Goal: Browse casually

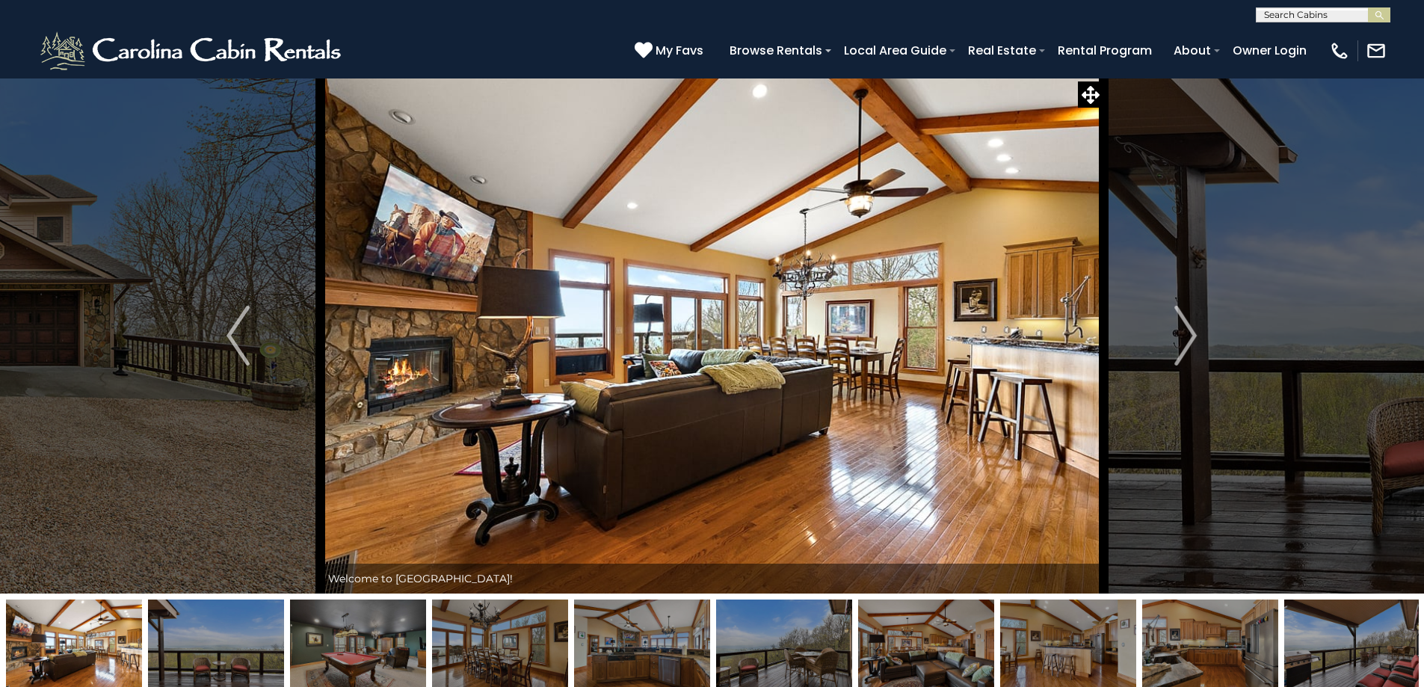
click at [1189, 339] on img "Next" at bounding box center [1185, 336] width 22 height 60
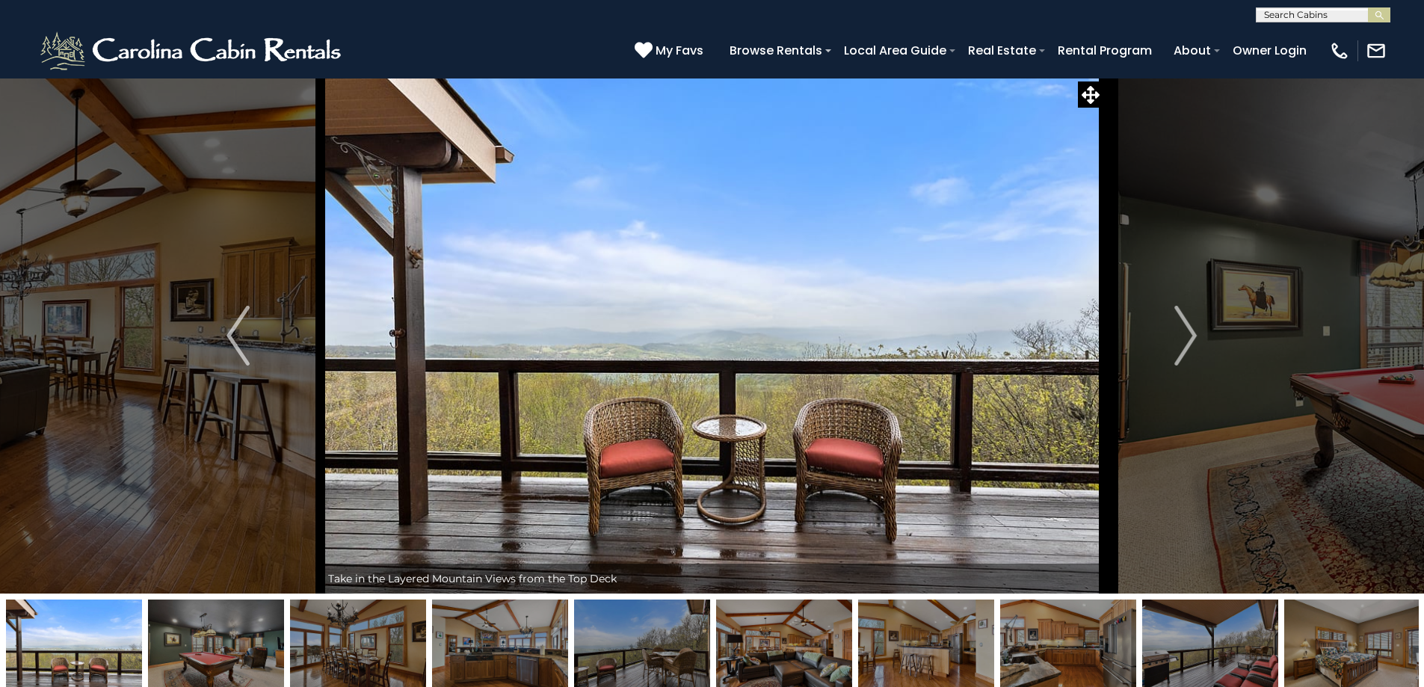
click at [1189, 339] on img "Next" at bounding box center [1185, 336] width 22 height 60
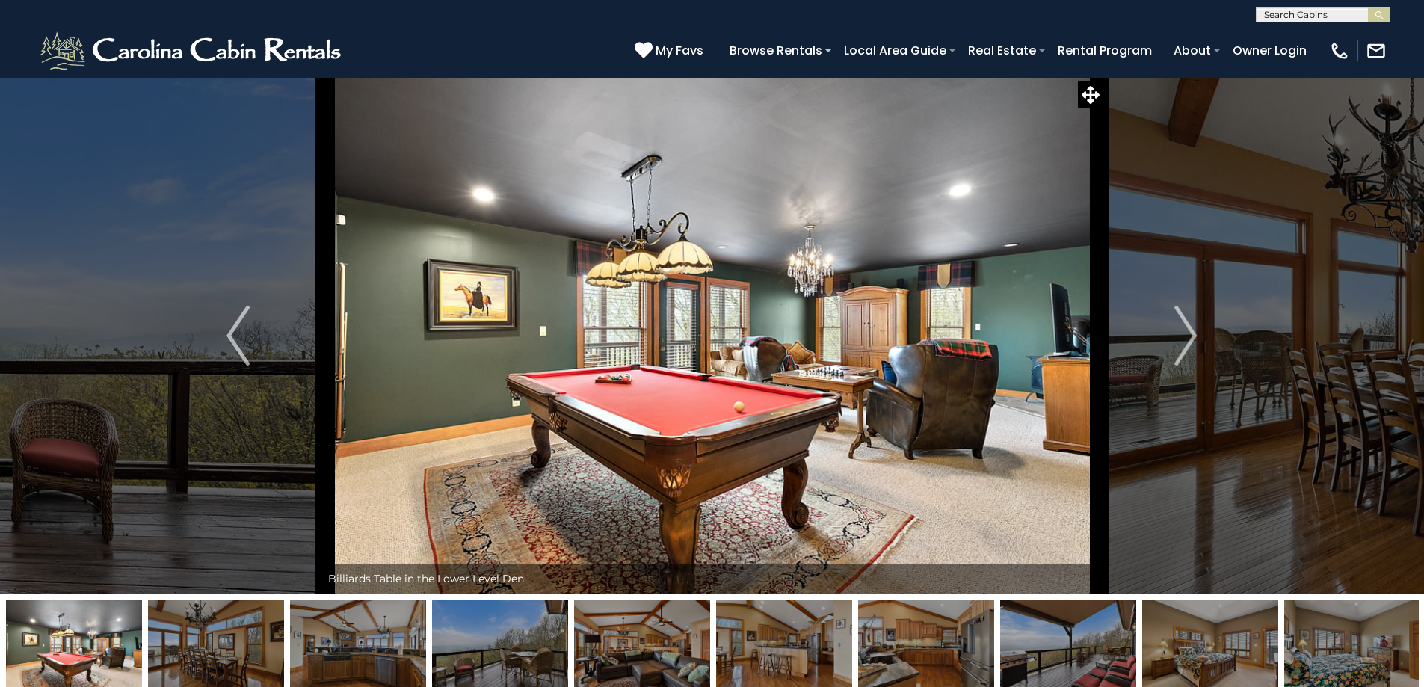
click at [1189, 339] on img "Next" at bounding box center [1185, 336] width 22 height 60
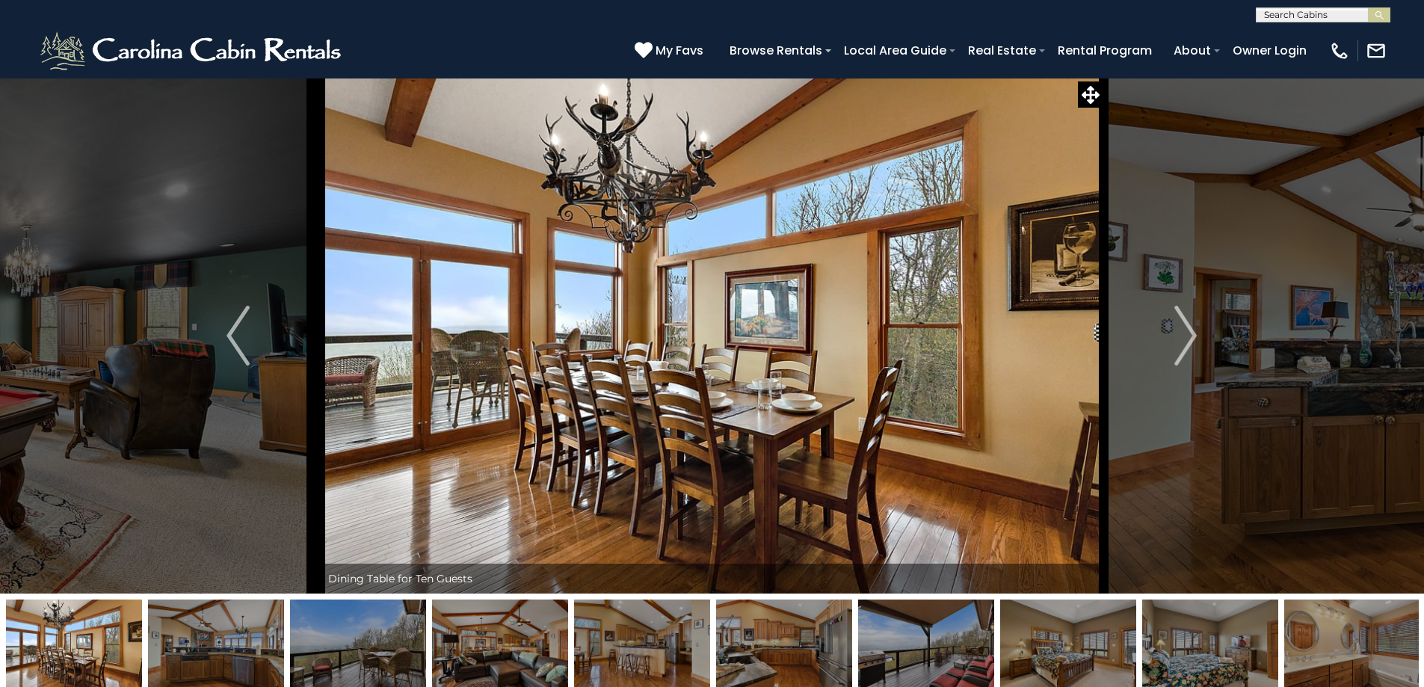
click at [1189, 339] on img "Next" at bounding box center [1185, 336] width 22 height 60
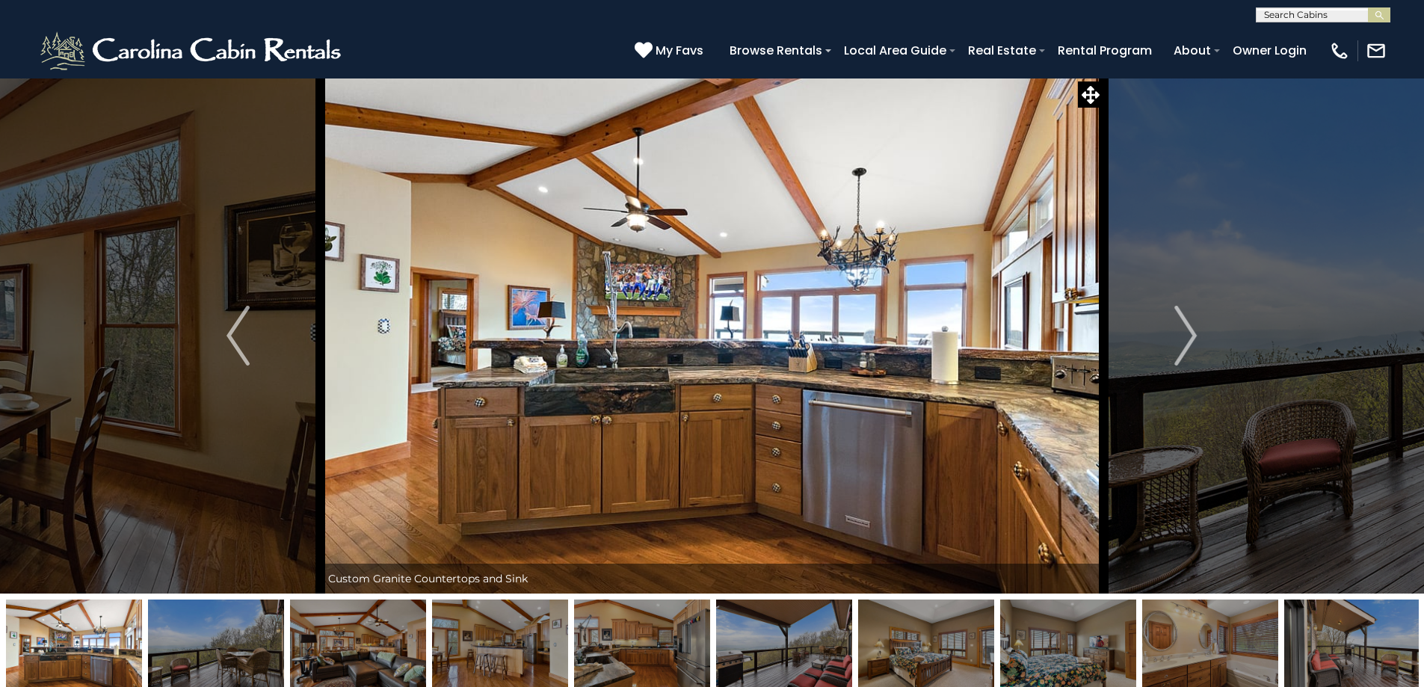
click at [1189, 339] on img "Next" at bounding box center [1185, 336] width 22 height 60
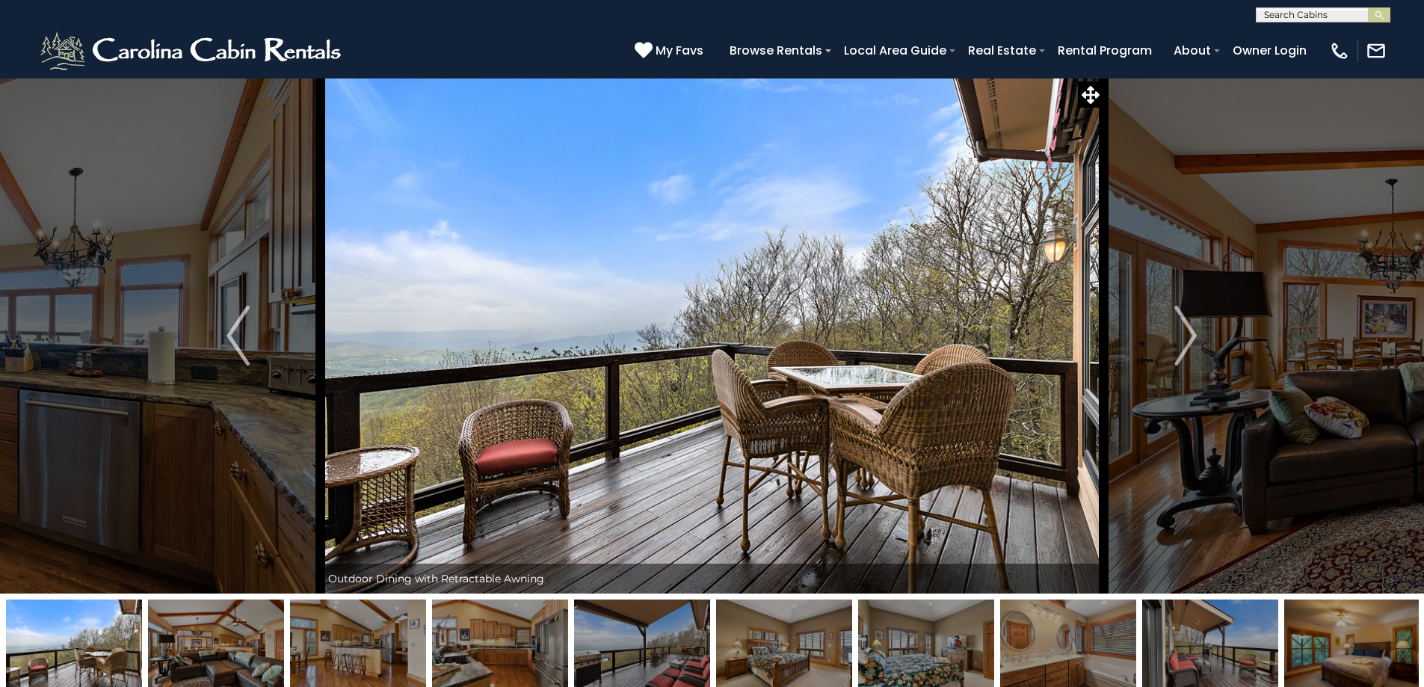
click at [1189, 339] on img "Next" at bounding box center [1185, 336] width 22 height 60
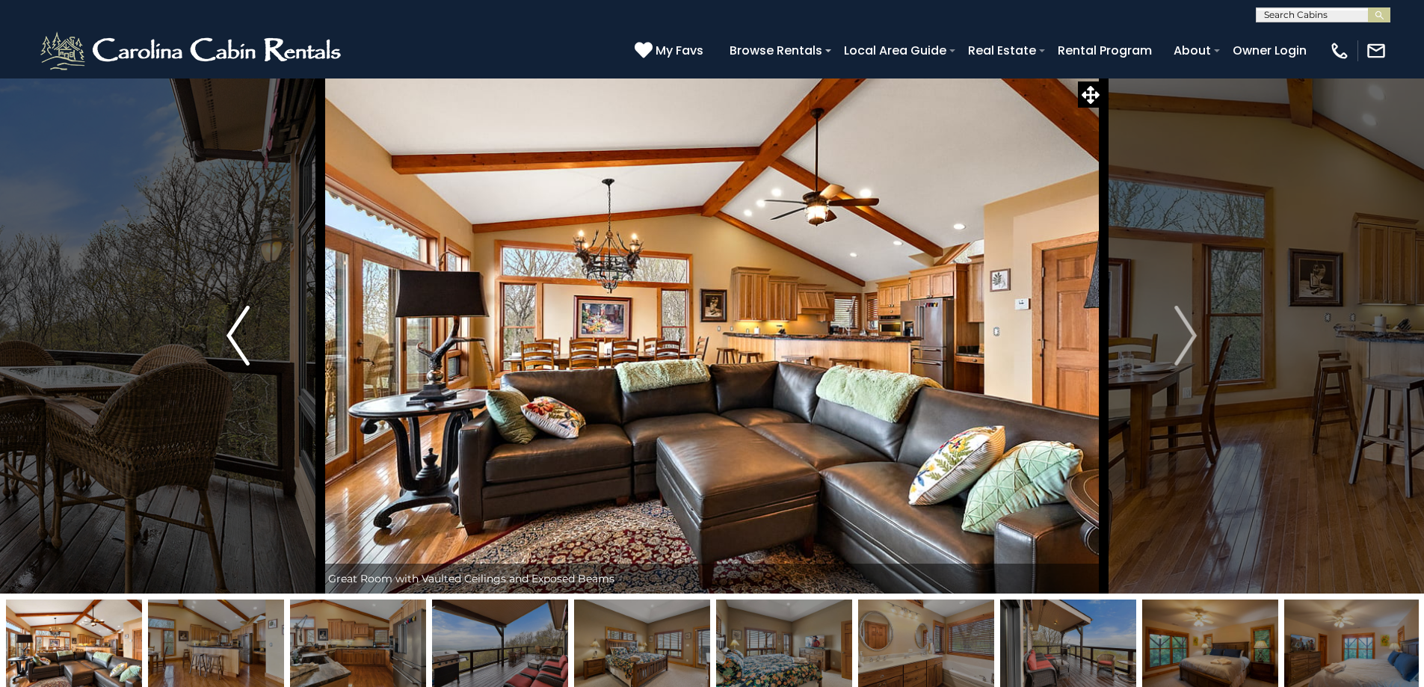
click at [241, 363] on img "Previous" at bounding box center [238, 336] width 22 height 60
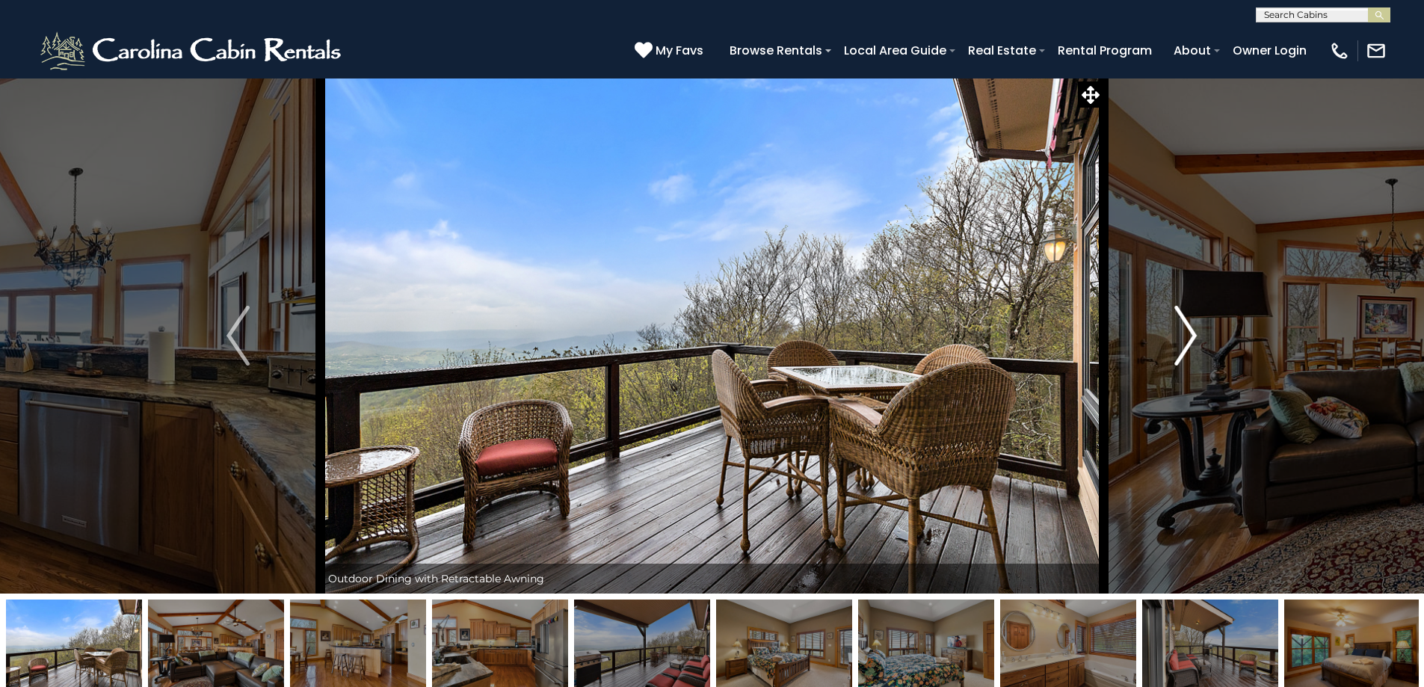
click at [1193, 331] on img "Next" at bounding box center [1185, 336] width 22 height 60
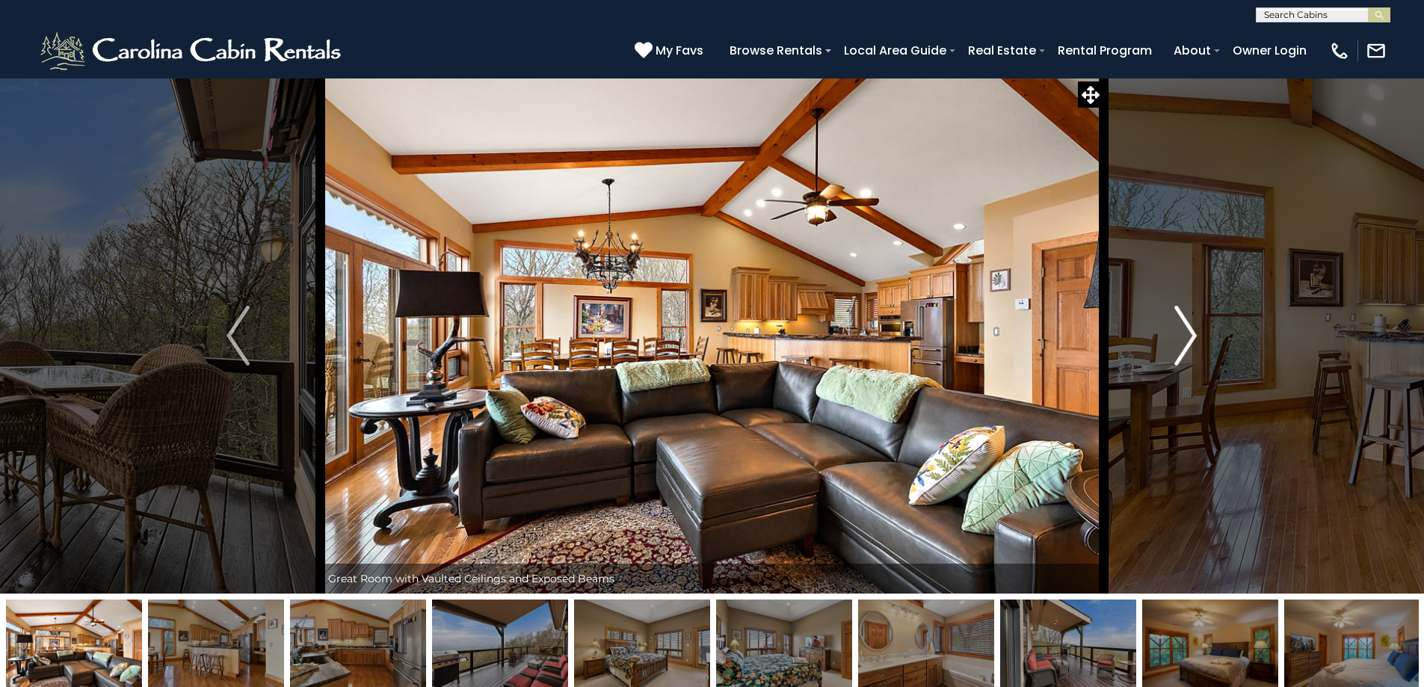
click at [1193, 331] on img "Next" at bounding box center [1185, 336] width 22 height 60
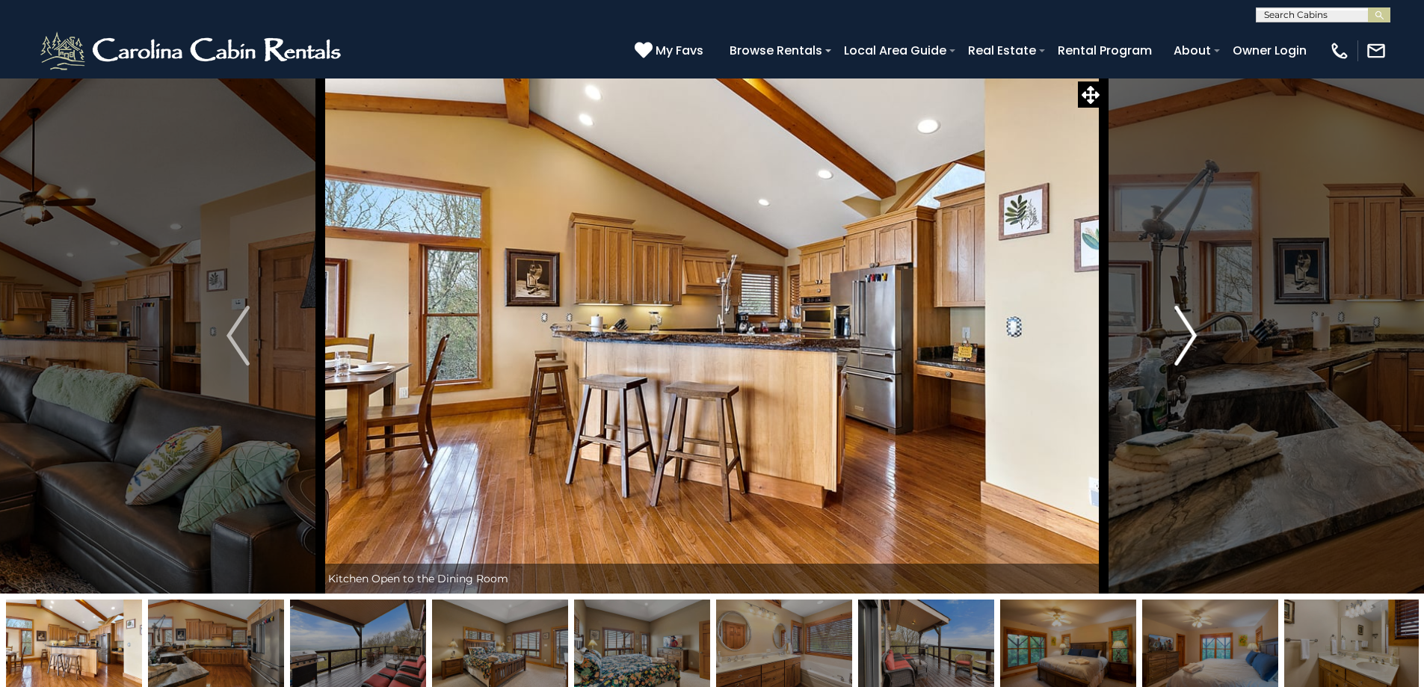
click at [1193, 331] on img "Next" at bounding box center [1185, 336] width 22 height 60
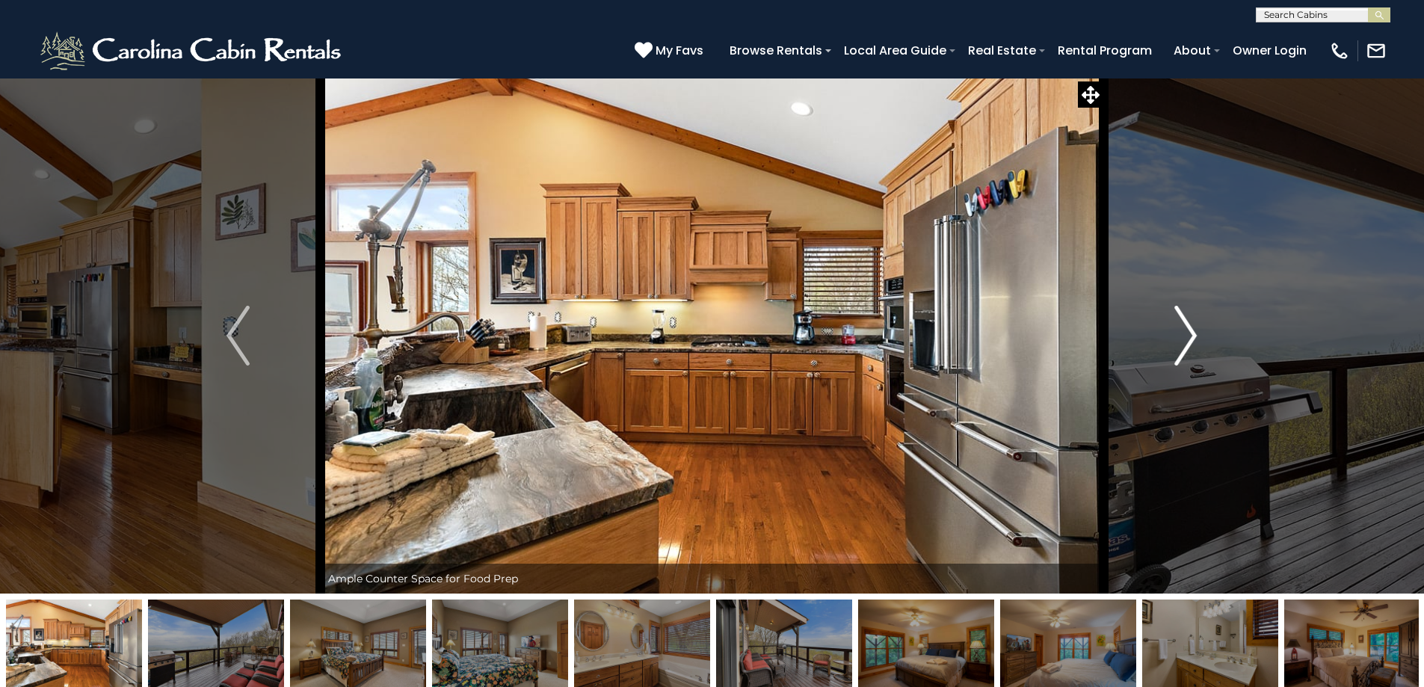
click at [1193, 331] on img "Next" at bounding box center [1185, 336] width 22 height 60
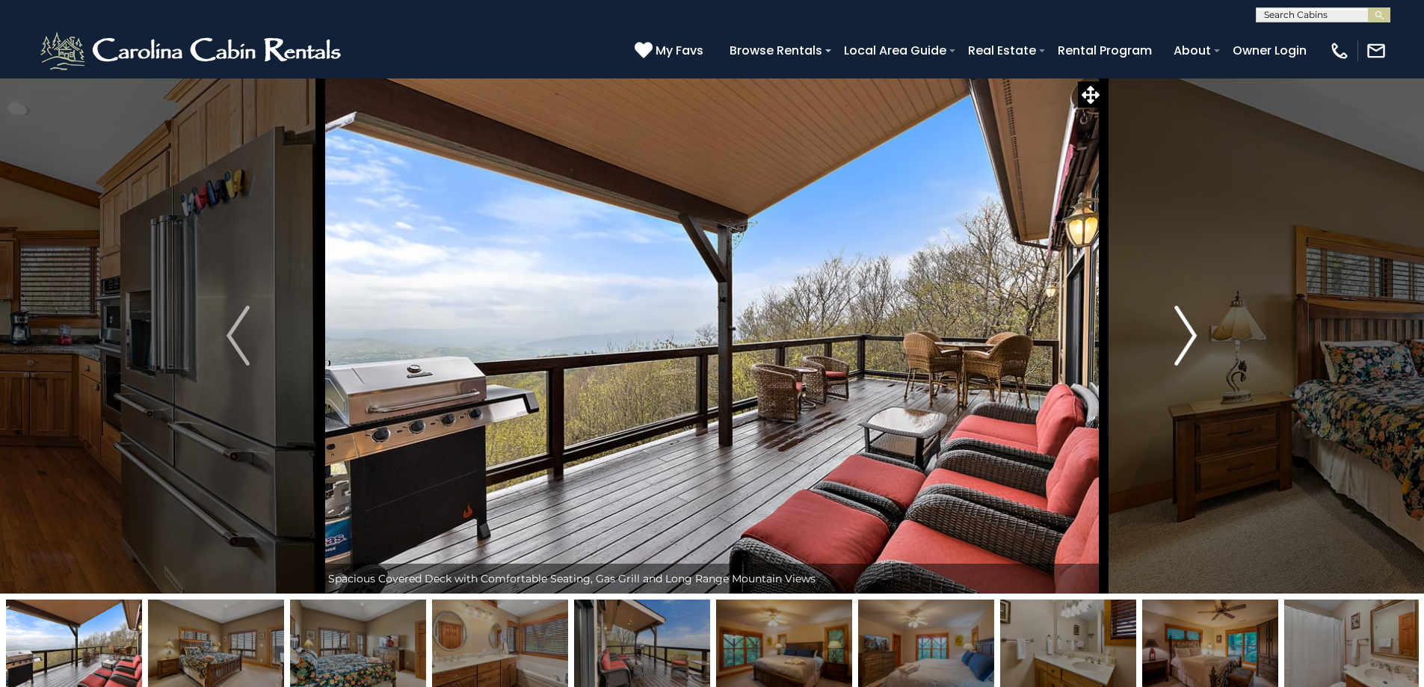
click at [1193, 331] on img "Next" at bounding box center [1185, 336] width 22 height 60
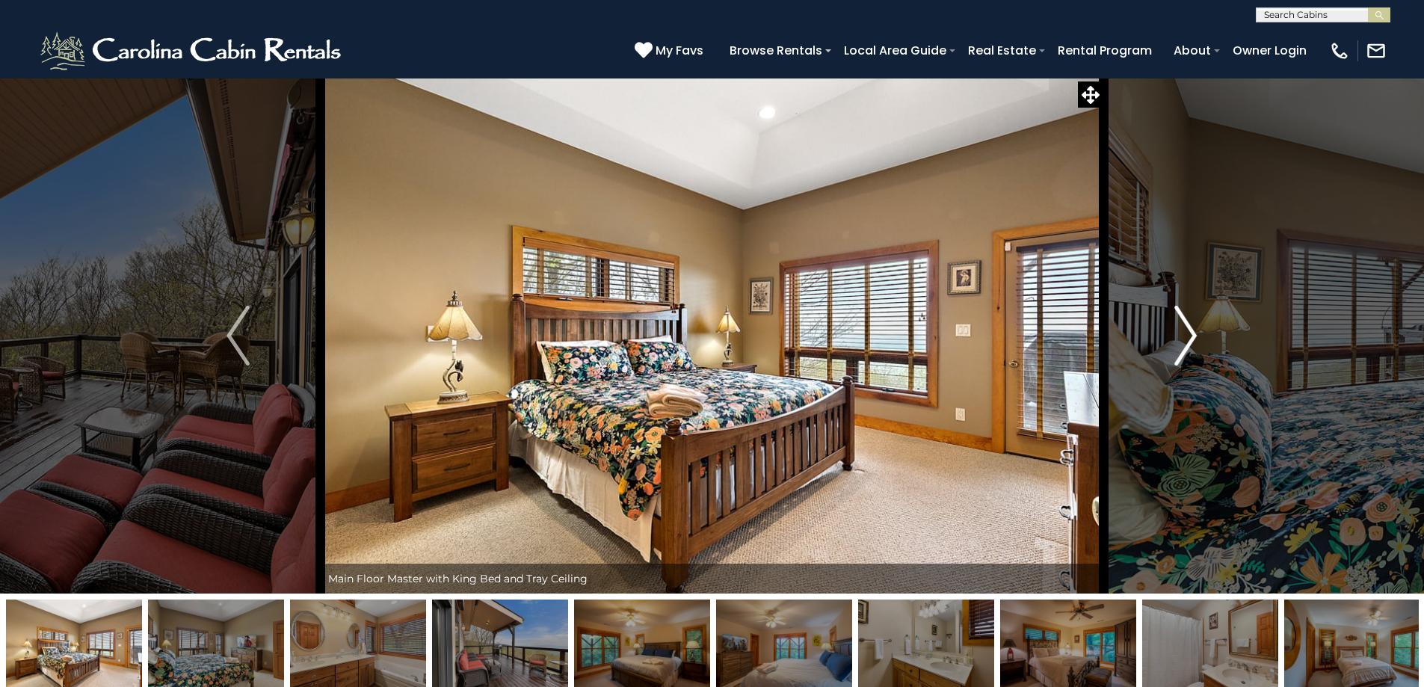
click at [1193, 331] on img "Next" at bounding box center [1185, 336] width 22 height 60
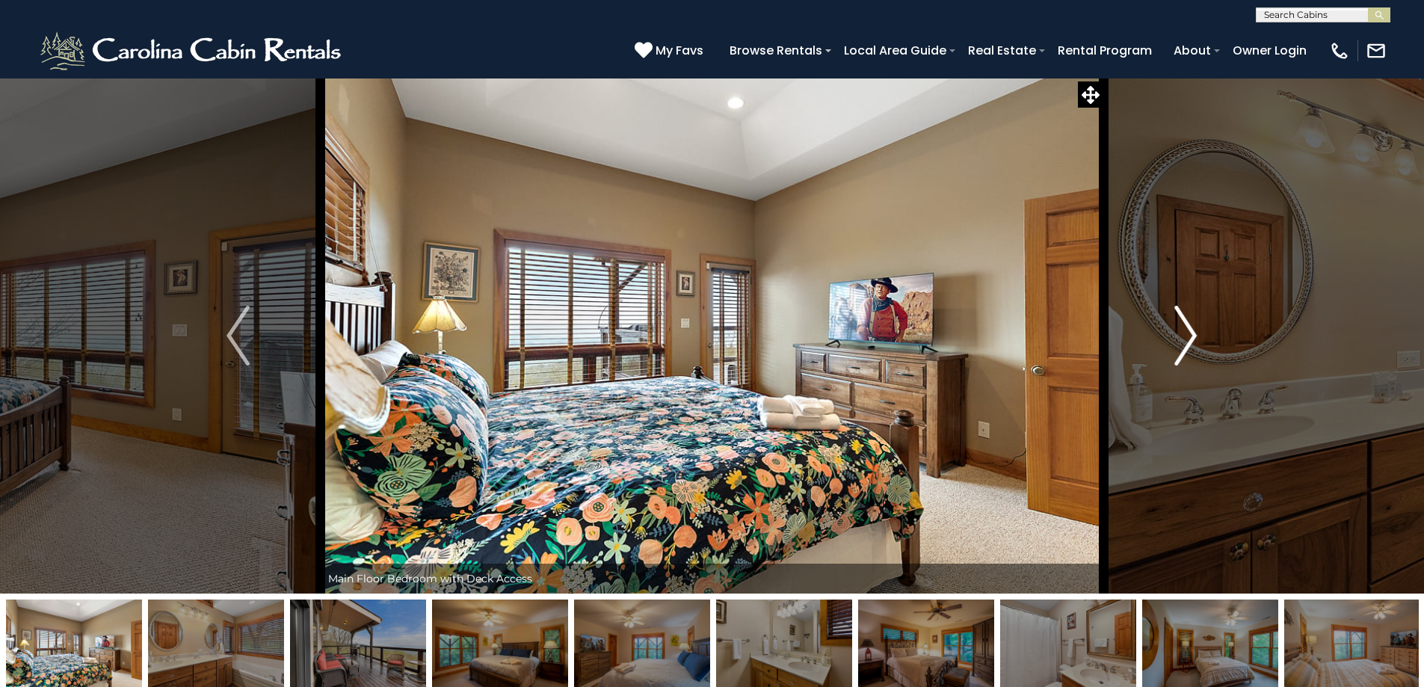
click at [1193, 331] on img "Next" at bounding box center [1185, 336] width 22 height 60
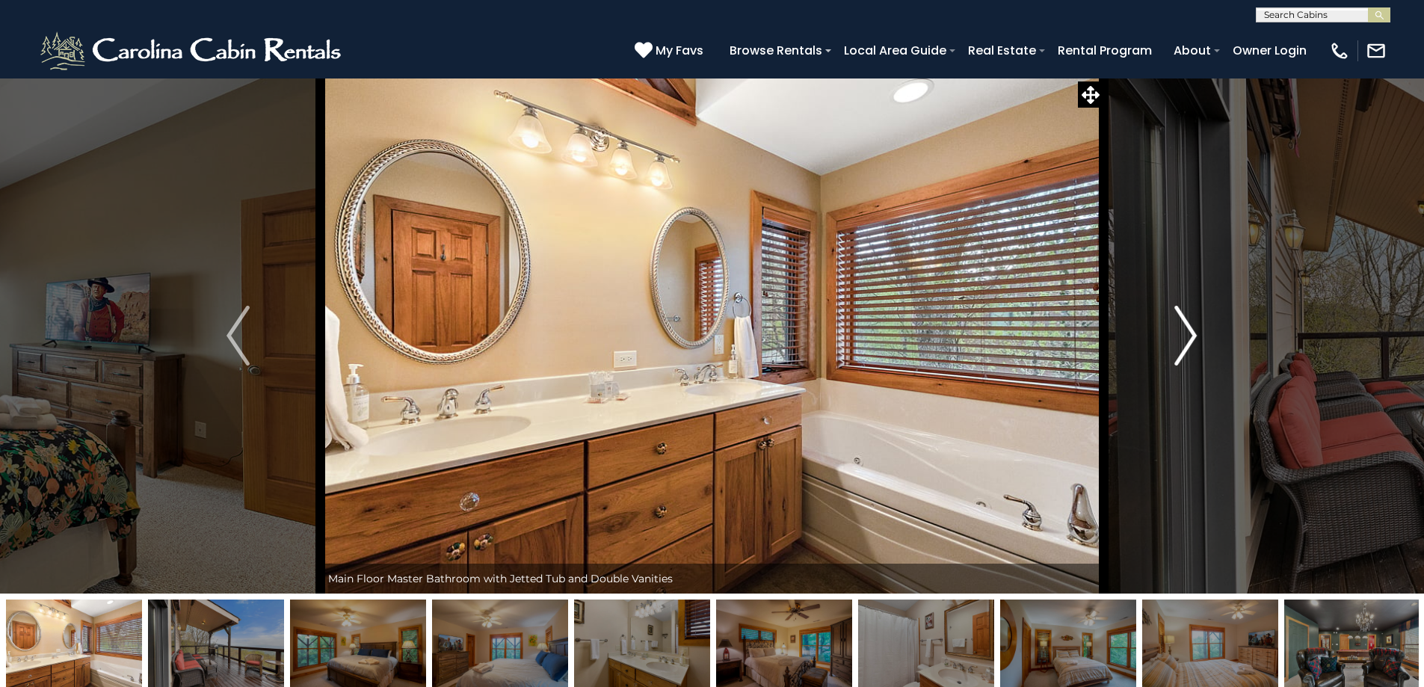
click at [1193, 331] on img "Next" at bounding box center [1185, 336] width 22 height 60
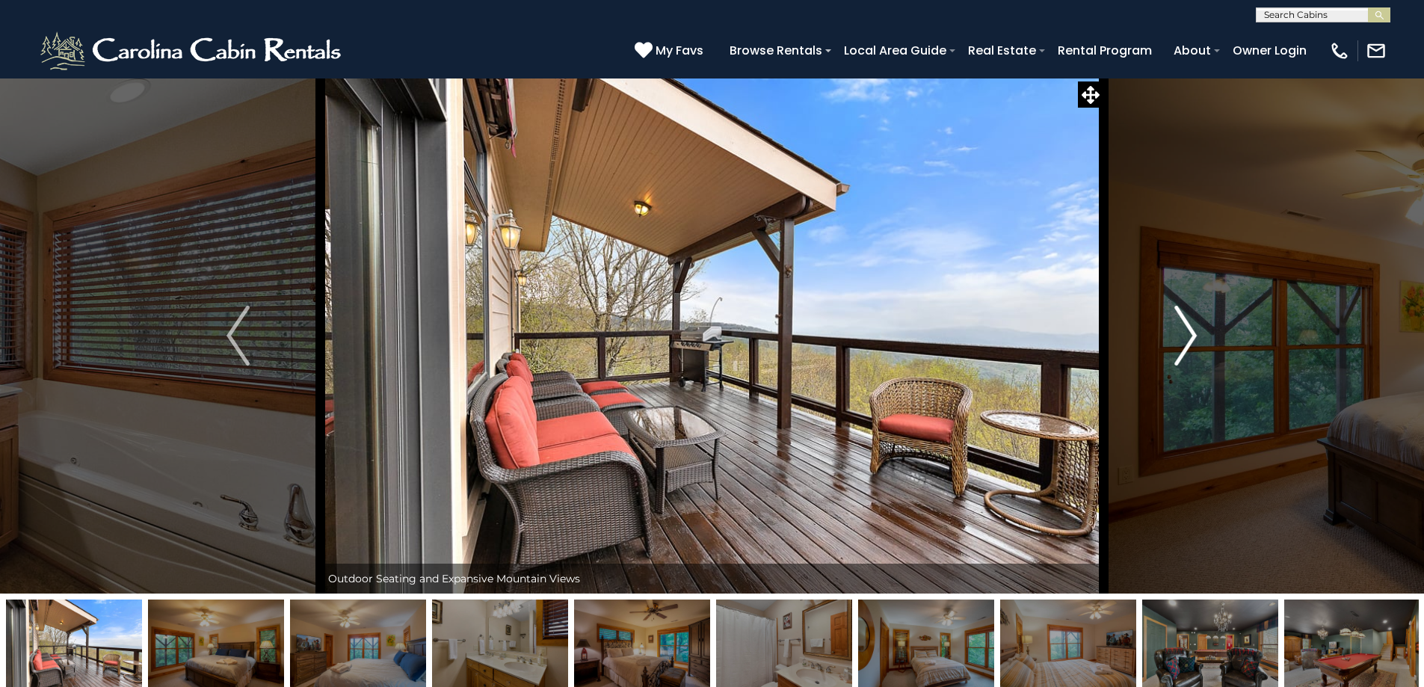
click at [1193, 331] on img "Next" at bounding box center [1185, 336] width 22 height 60
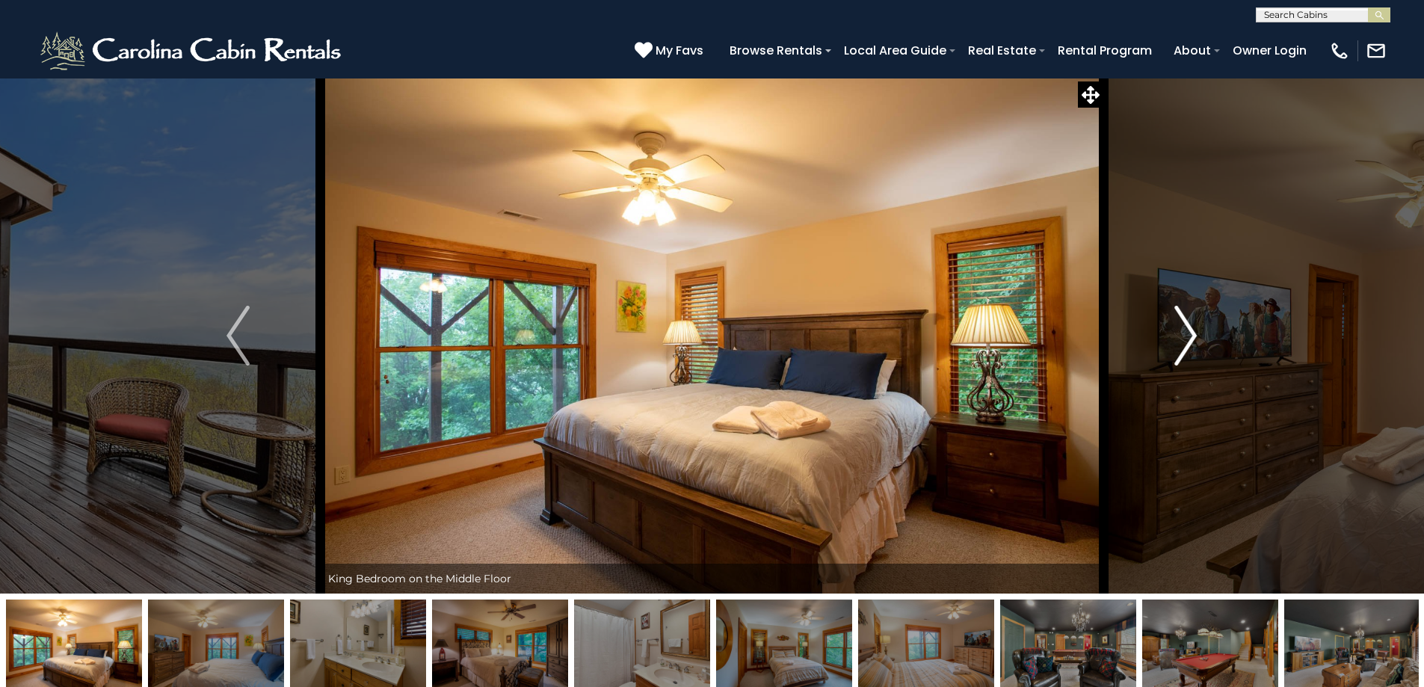
click at [1193, 331] on img "Next" at bounding box center [1185, 336] width 22 height 60
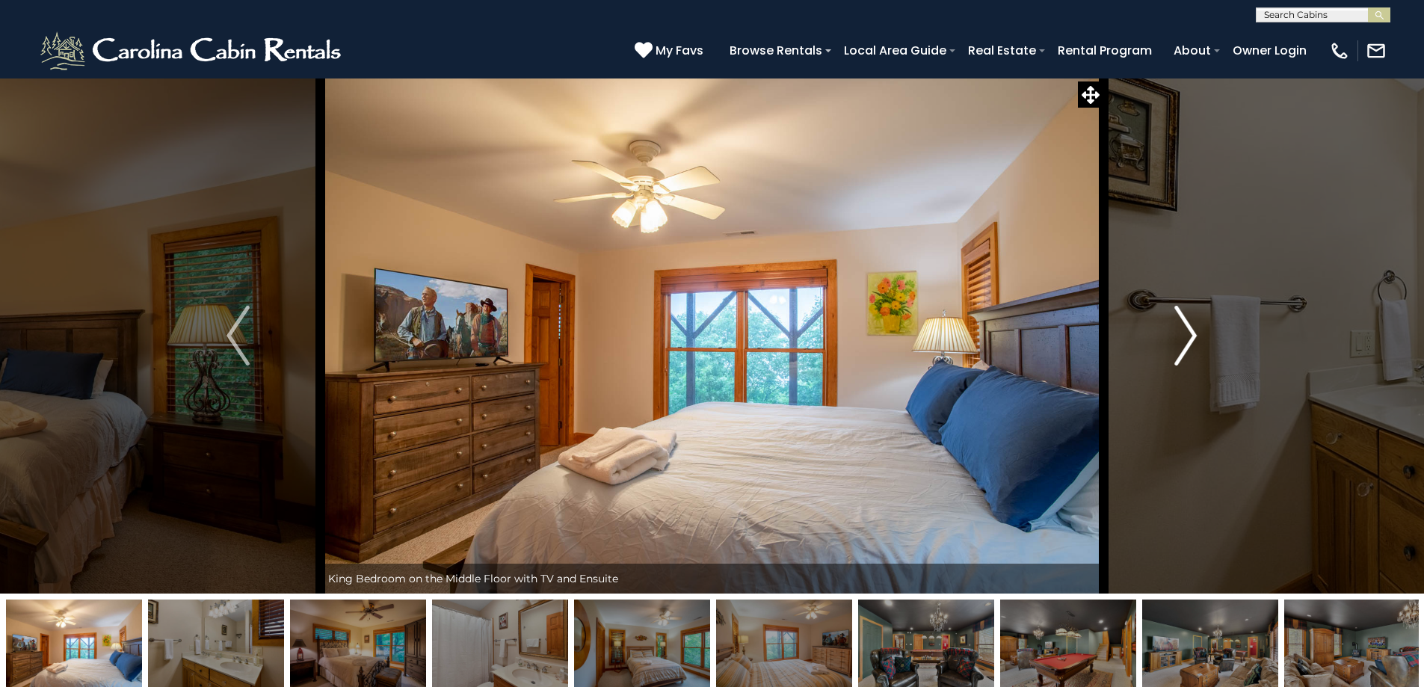
click at [1193, 331] on img "Next" at bounding box center [1185, 336] width 22 height 60
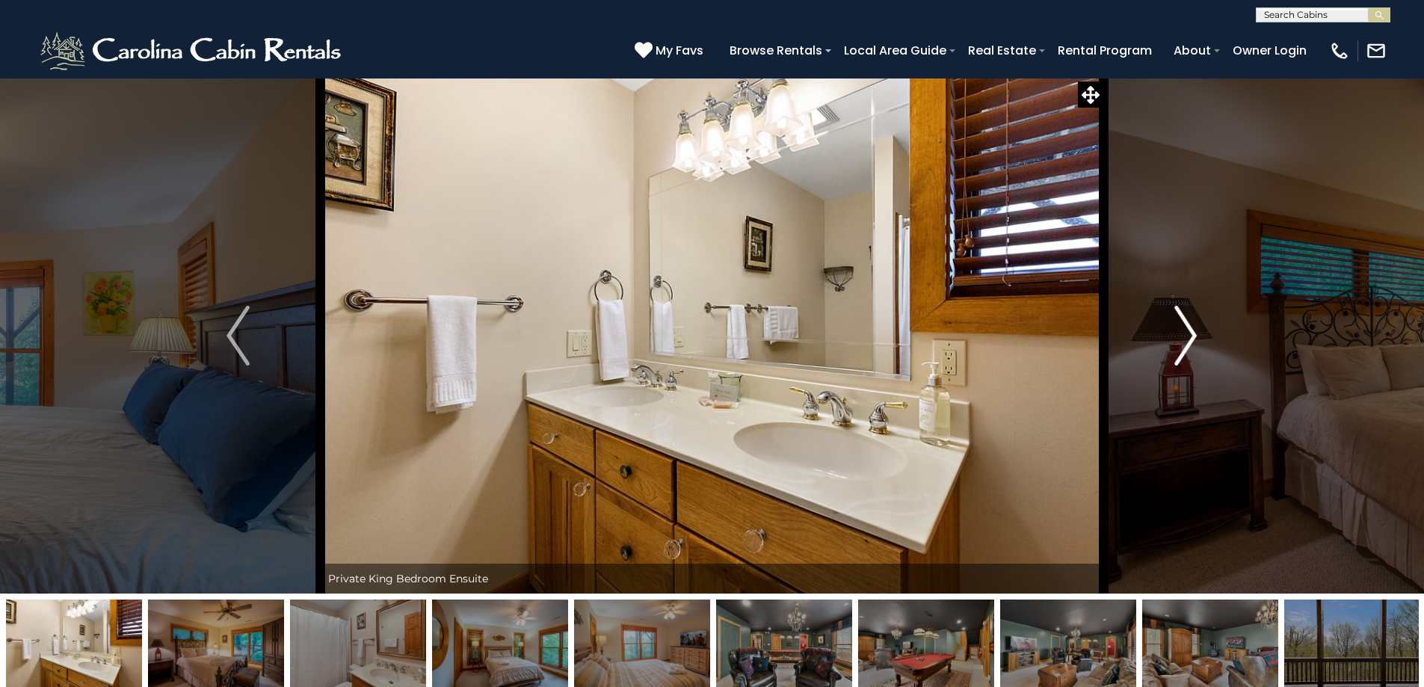
click at [1193, 331] on img "Next" at bounding box center [1185, 336] width 22 height 60
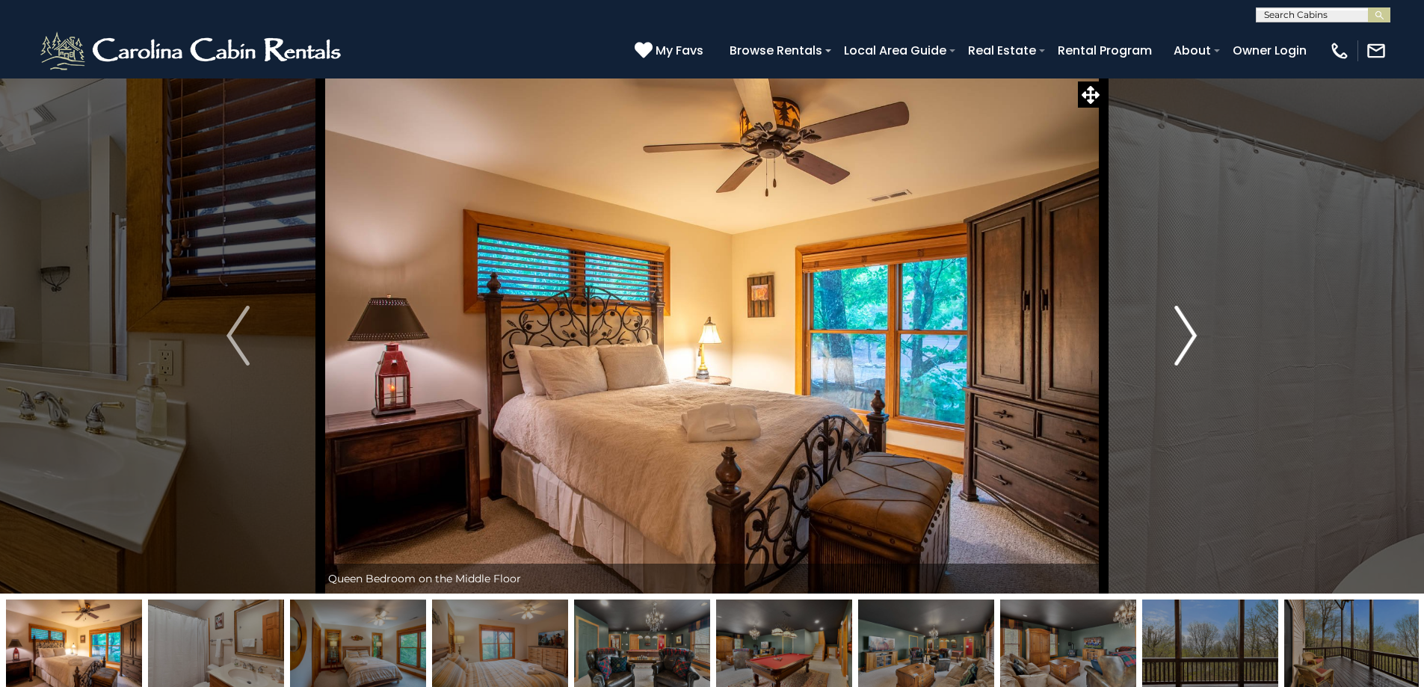
click at [1193, 331] on img "Next" at bounding box center [1185, 336] width 22 height 60
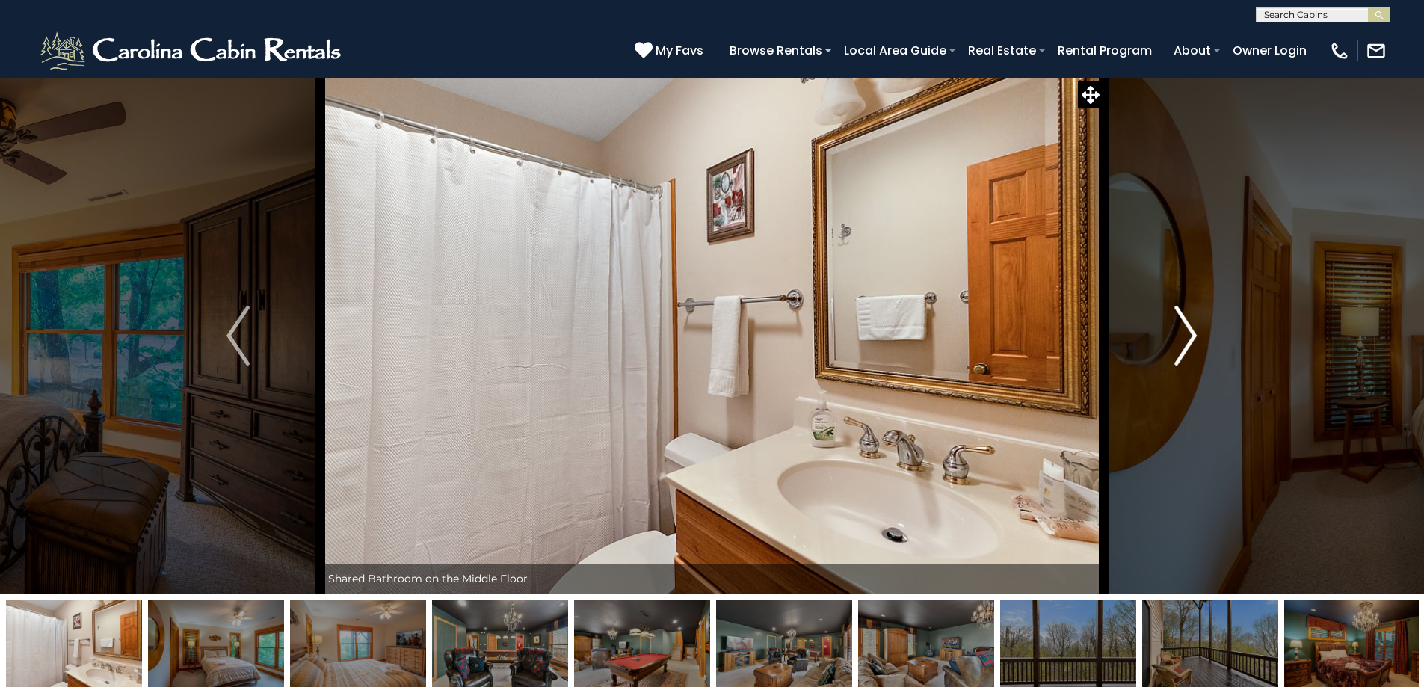
click at [1193, 331] on img "Next" at bounding box center [1185, 336] width 22 height 60
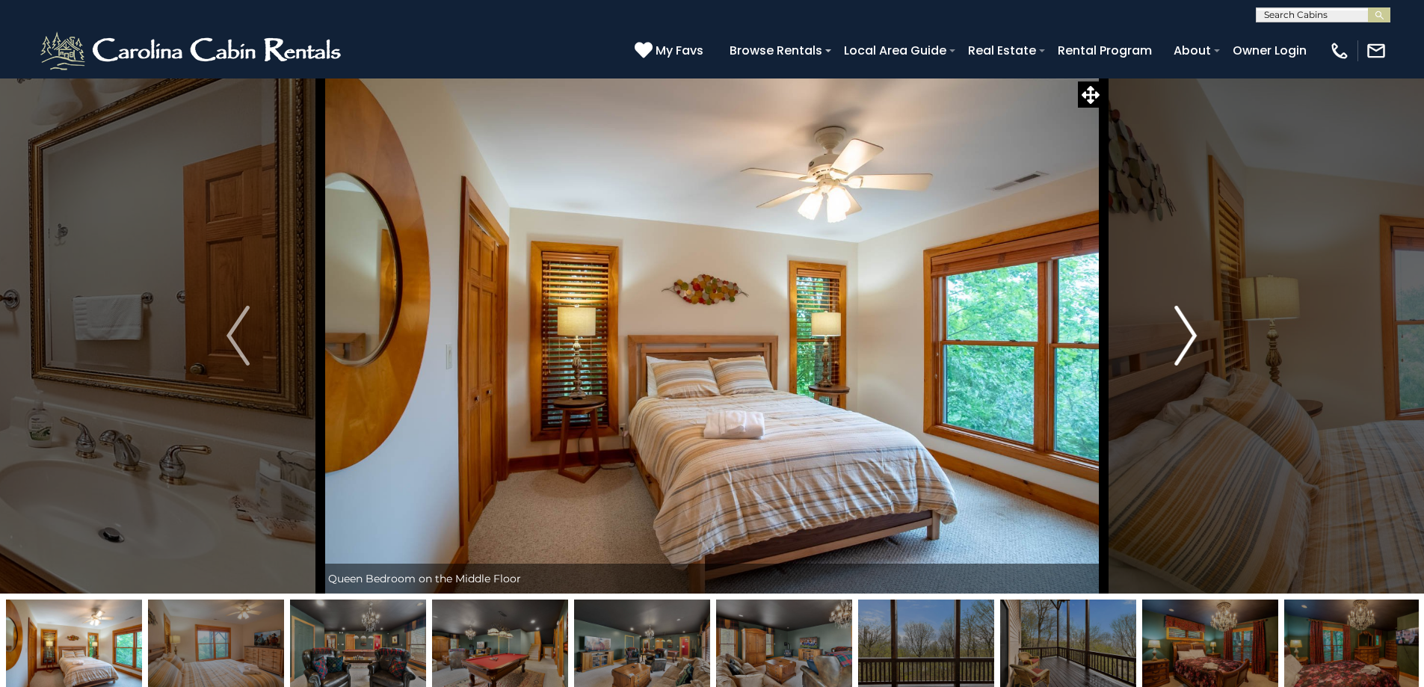
click at [1193, 331] on img "Next" at bounding box center [1185, 336] width 22 height 60
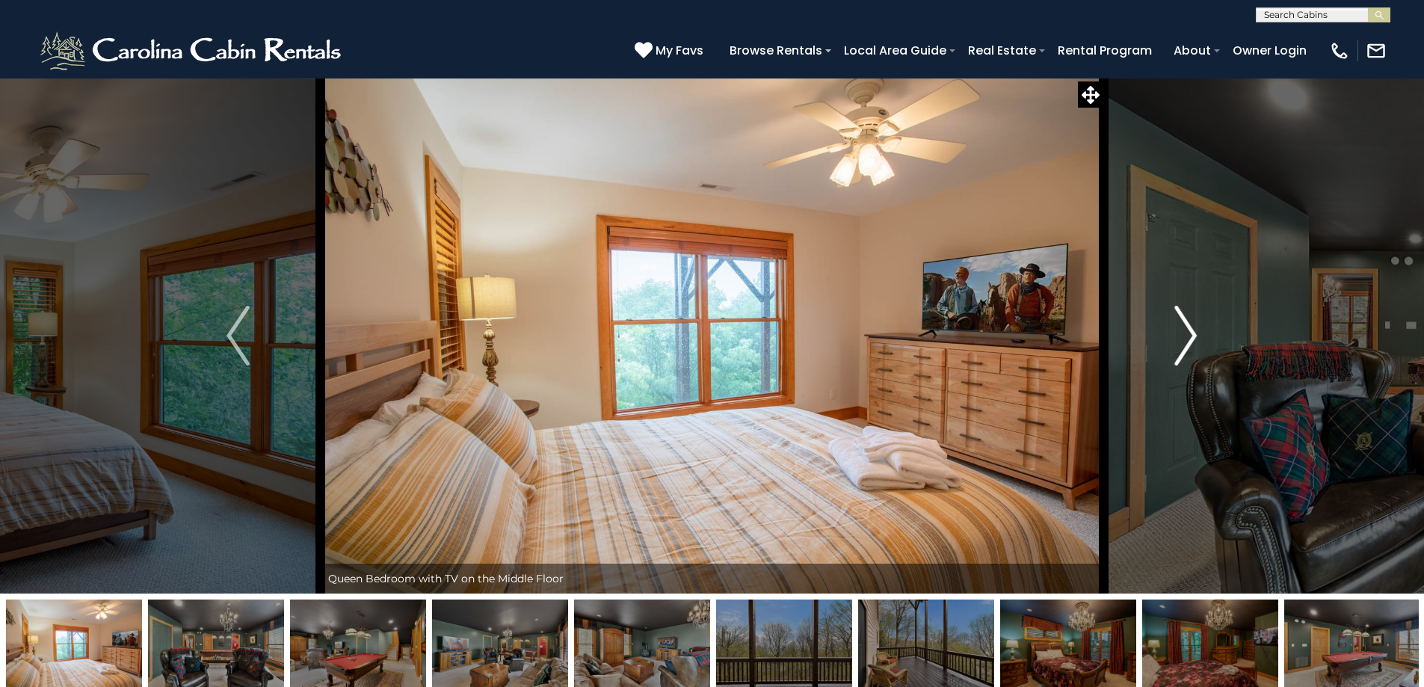
click at [1193, 331] on img "Next" at bounding box center [1185, 336] width 22 height 60
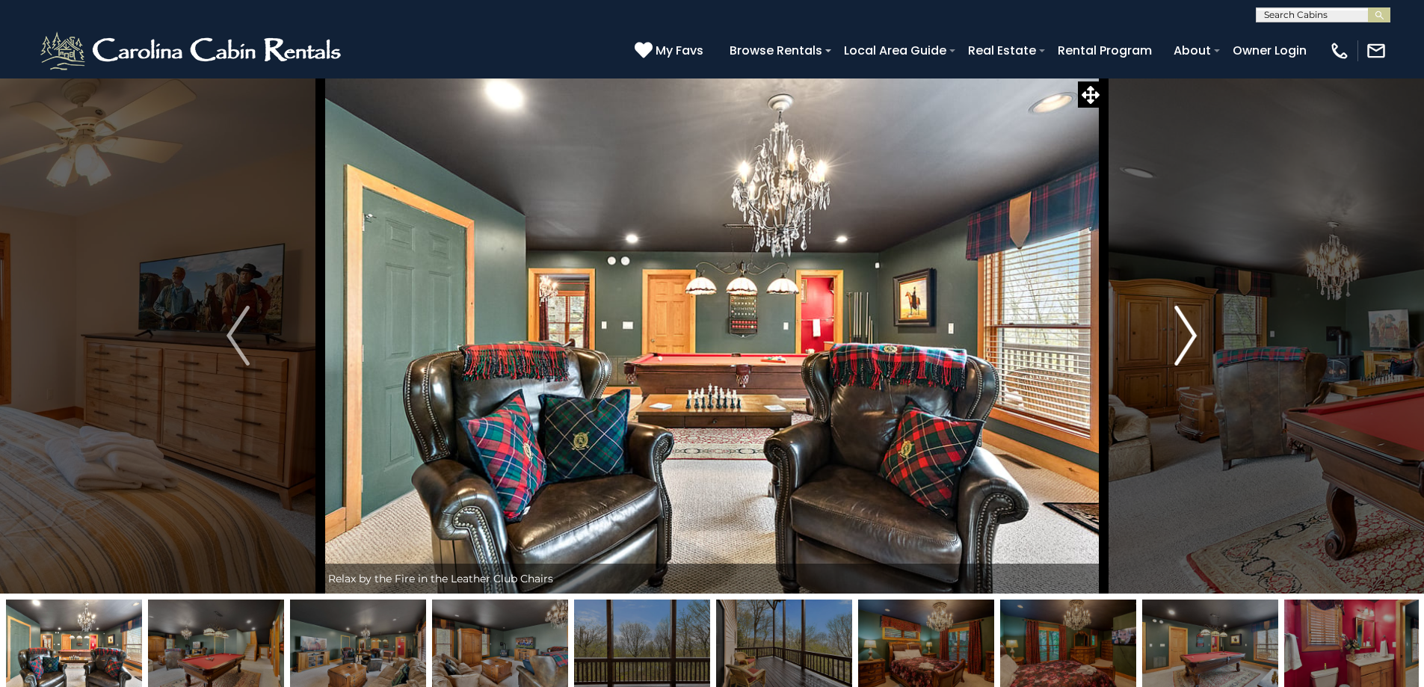
click at [1193, 331] on img "Next" at bounding box center [1185, 336] width 22 height 60
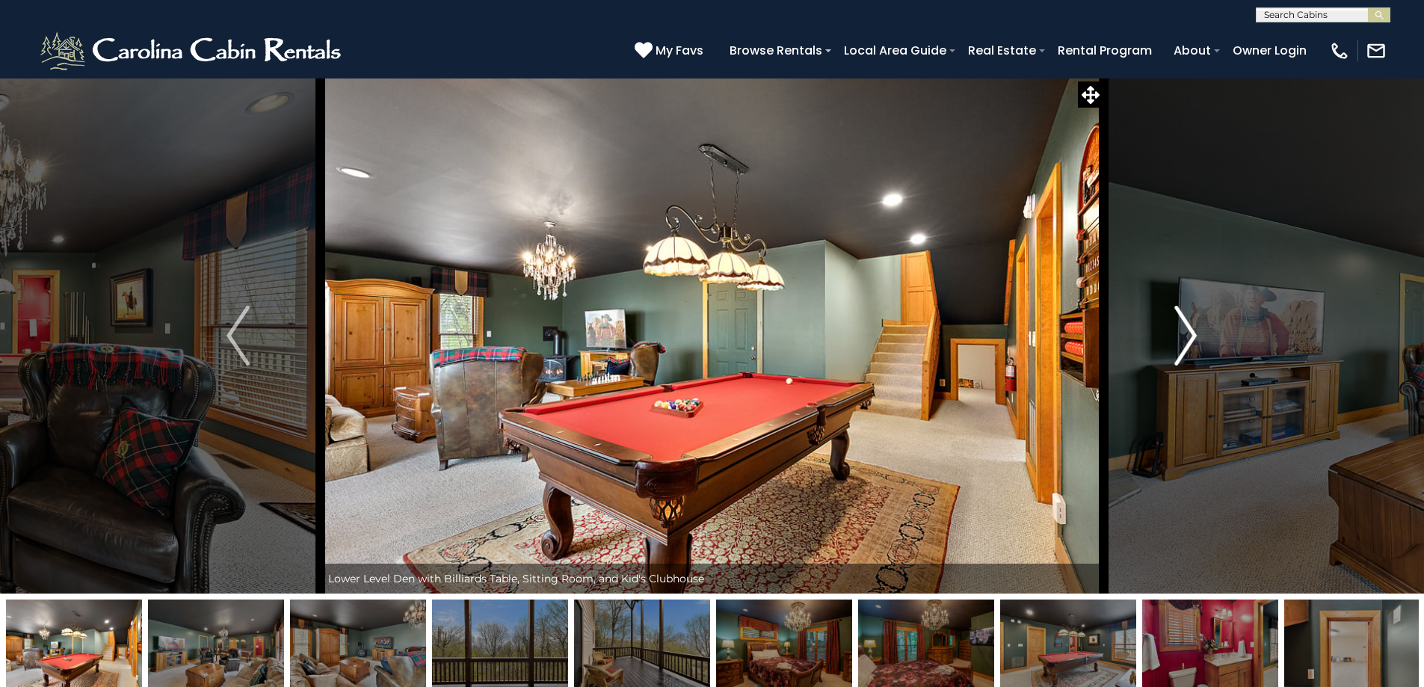
click at [1193, 331] on img "Next" at bounding box center [1185, 336] width 22 height 60
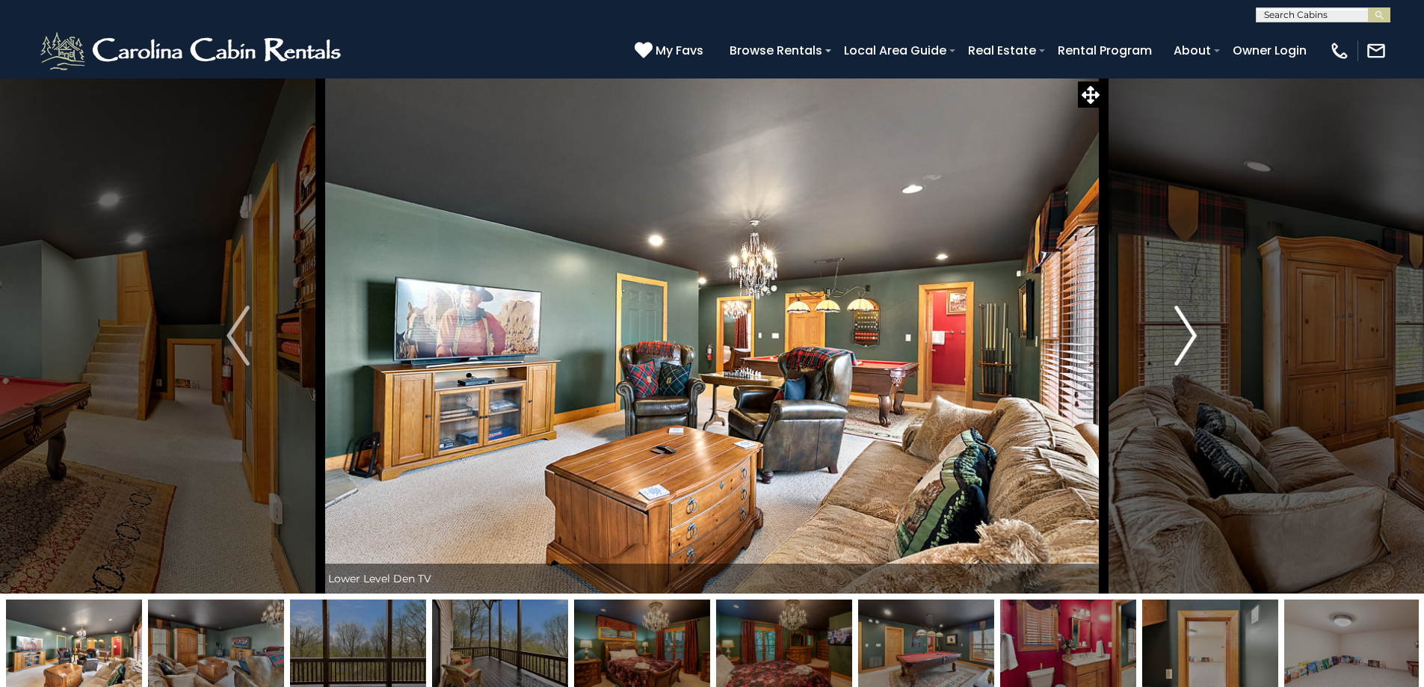
click at [1193, 331] on img "Next" at bounding box center [1185, 336] width 22 height 60
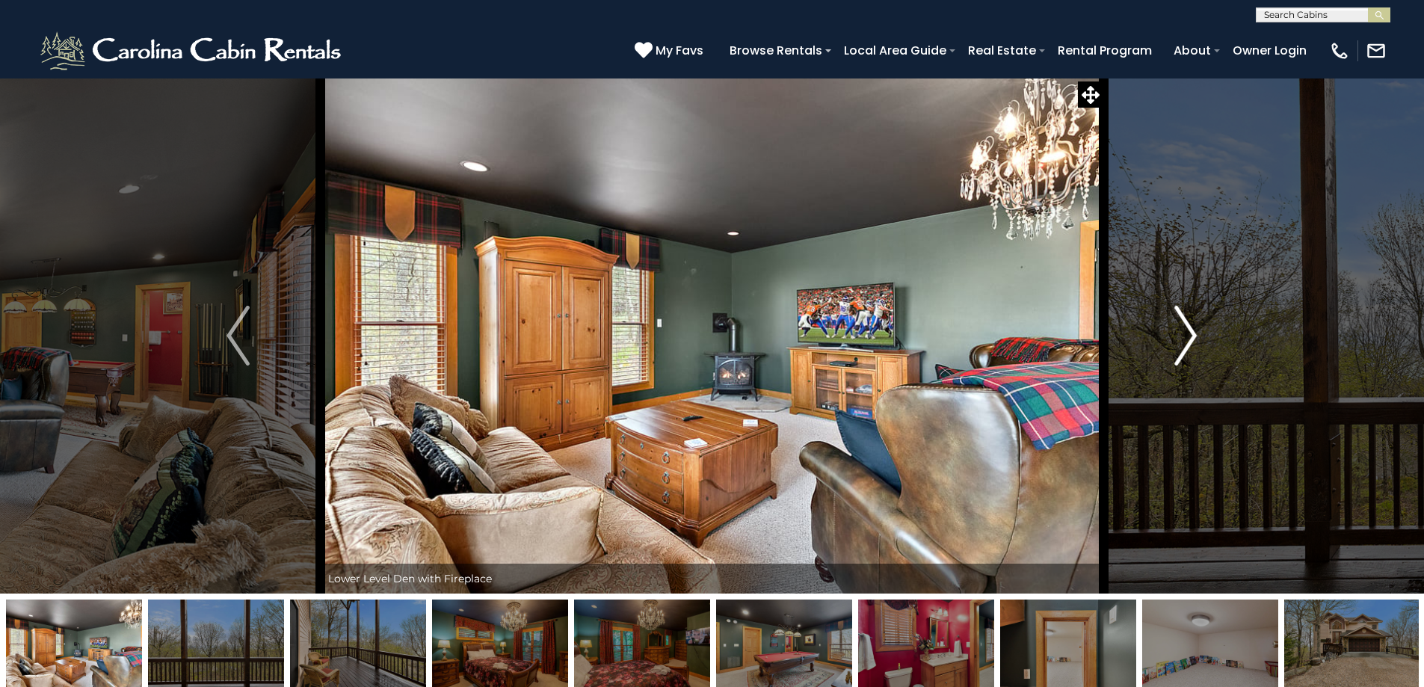
click at [1193, 331] on img "Next" at bounding box center [1185, 336] width 22 height 60
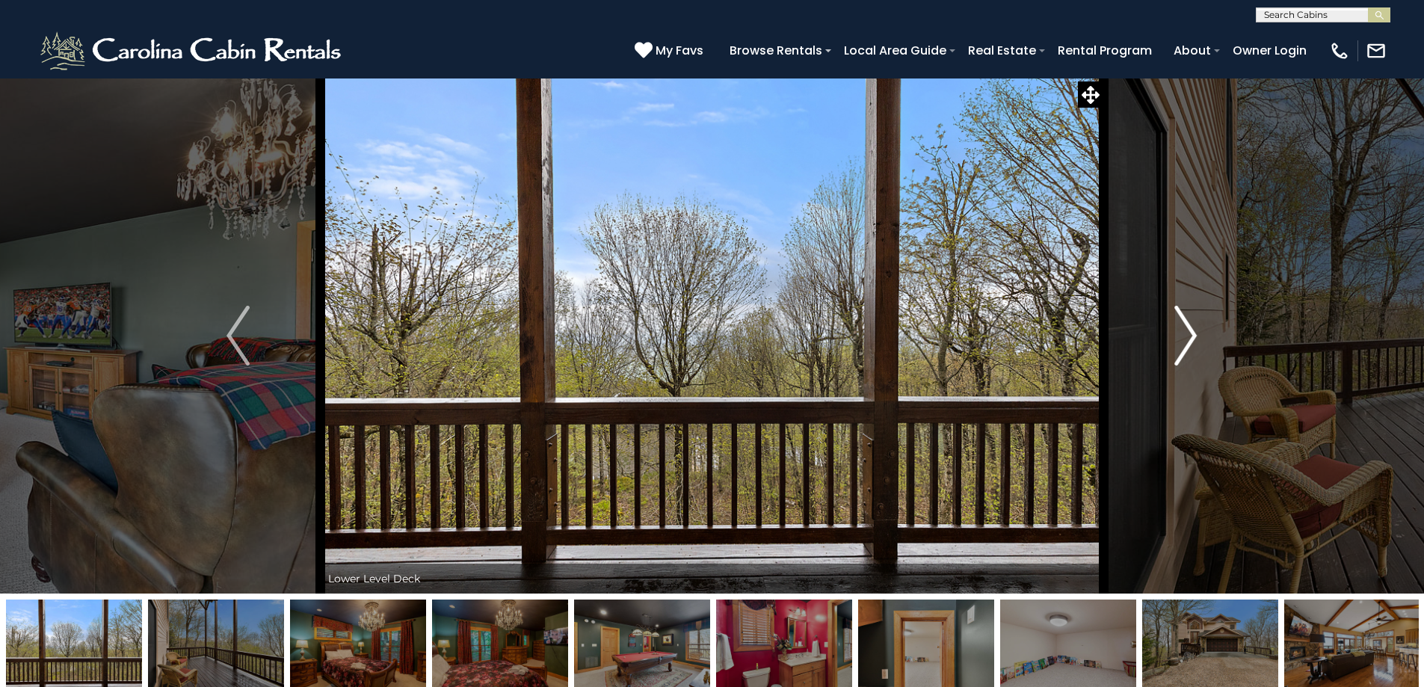
click at [1193, 331] on img "Next" at bounding box center [1185, 336] width 22 height 60
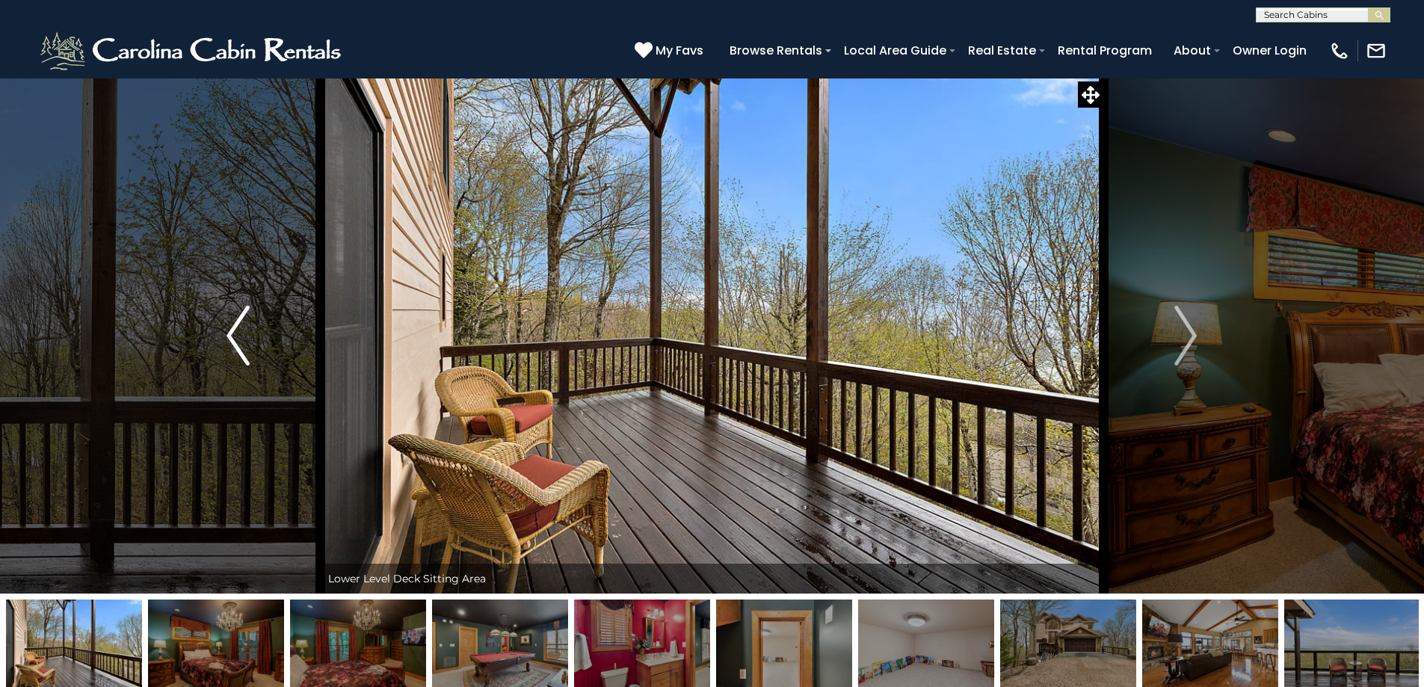
click at [238, 349] on img "Previous" at bounding box center [238, 336] width 22 height 60
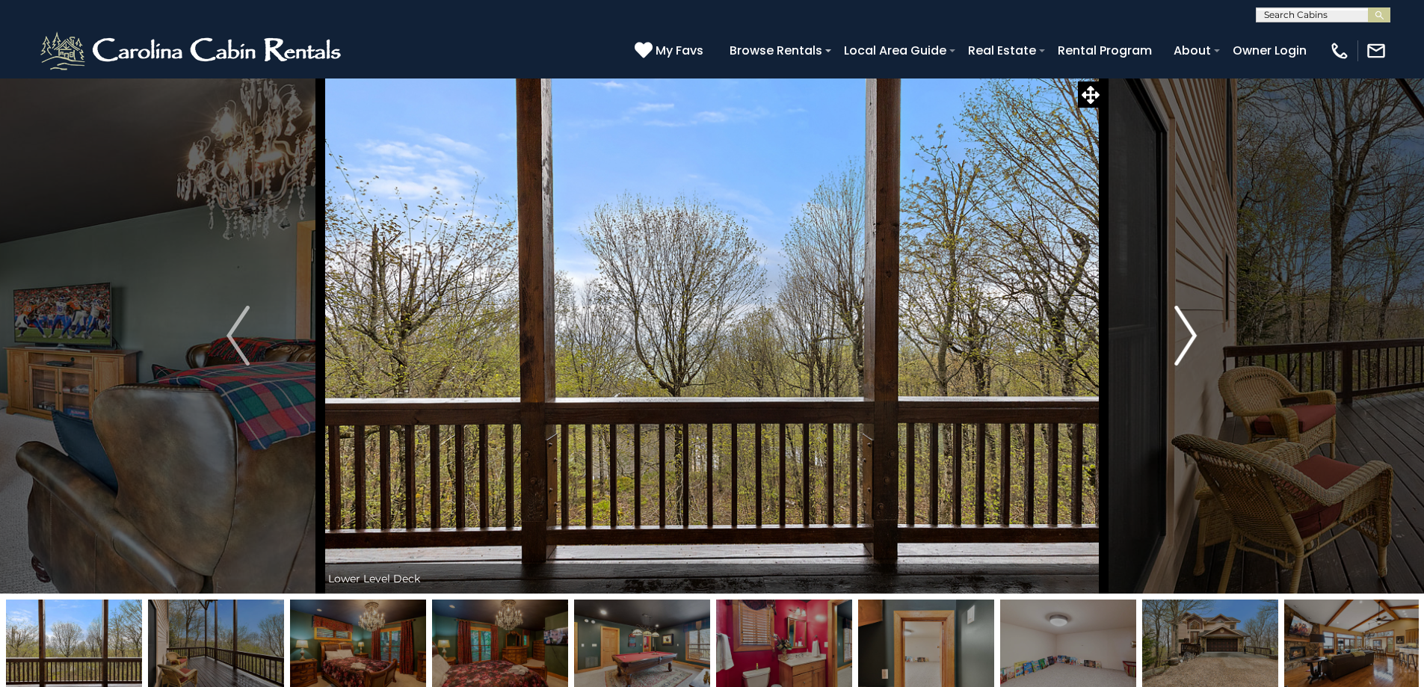
click at [1189, 341] on img "Next" at bounding box center [1185, 336] width 22 height 60
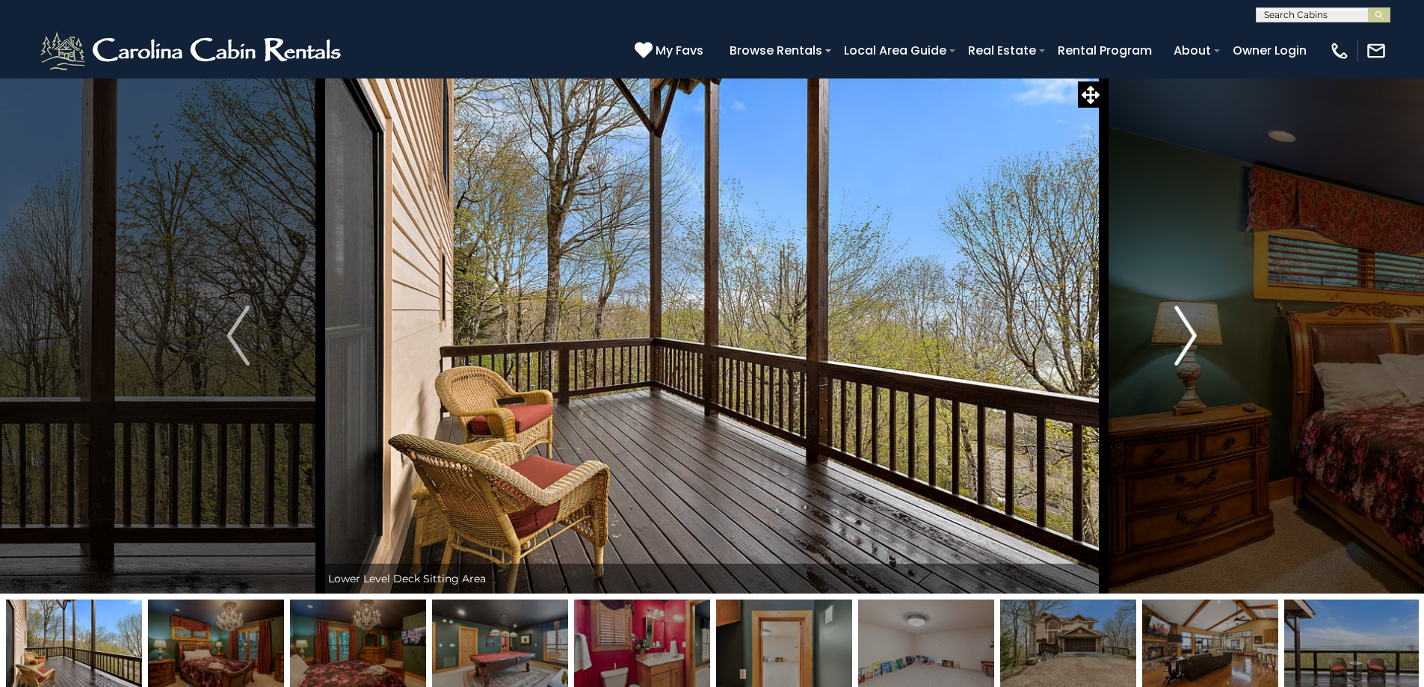
click at [1189, 341] on img "Next" at bounding box center [1185, 336] width 22 height 60
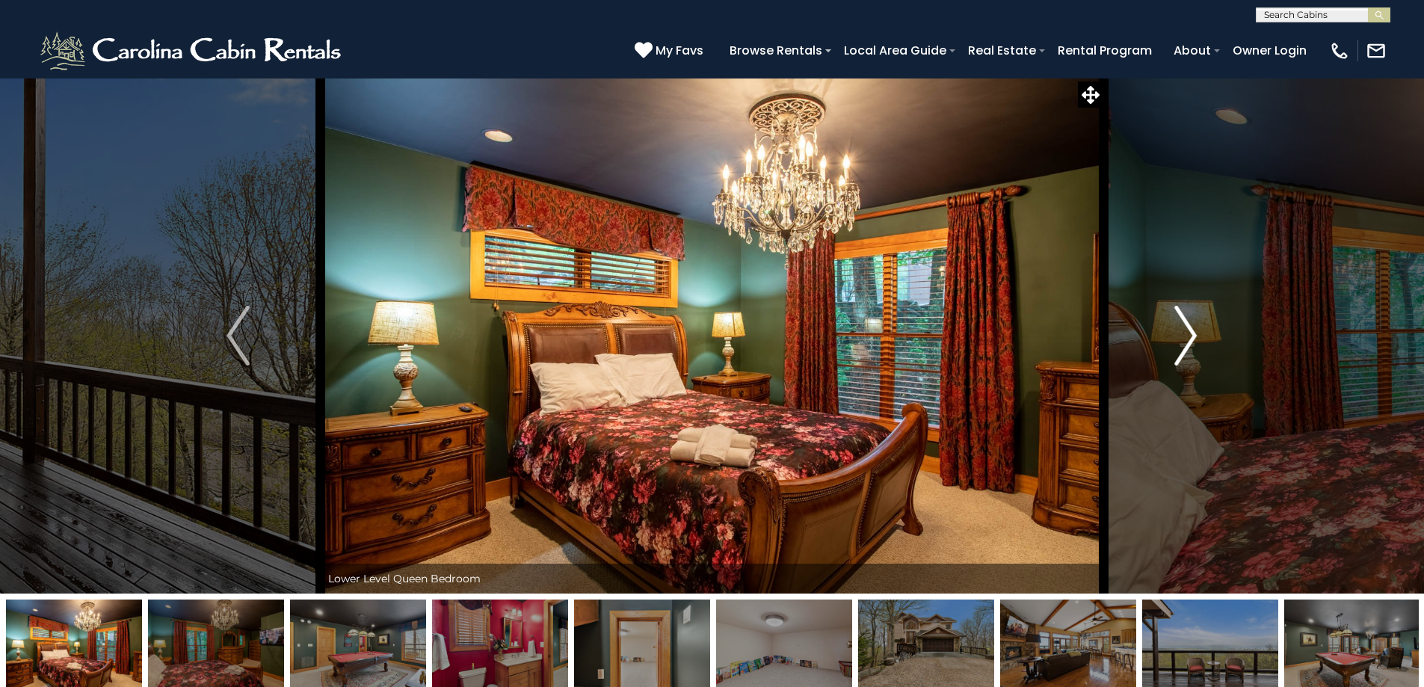
click at [1189, 341] on img "Next" at bounding box center [1185, 336] width 22 height 60
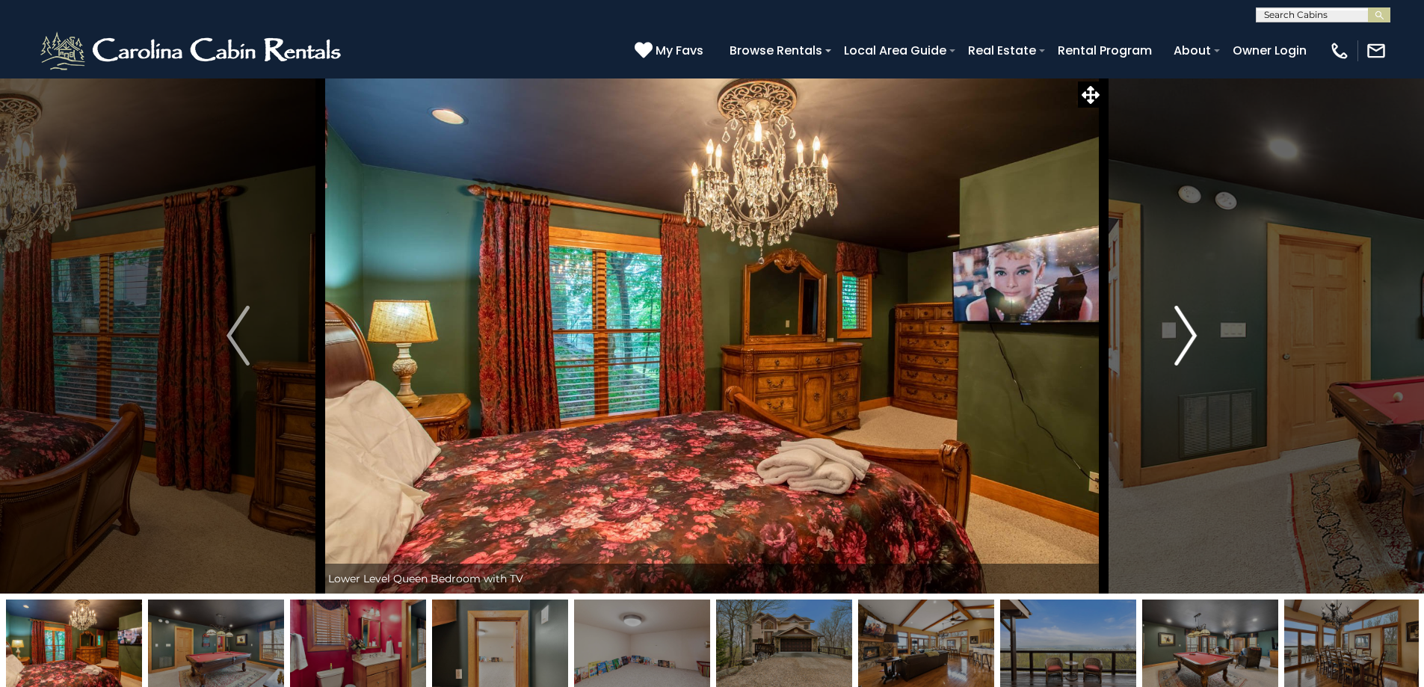
click at [1189, 341] on img "Next" at bounding box center [1185, 336] width 22 height 60
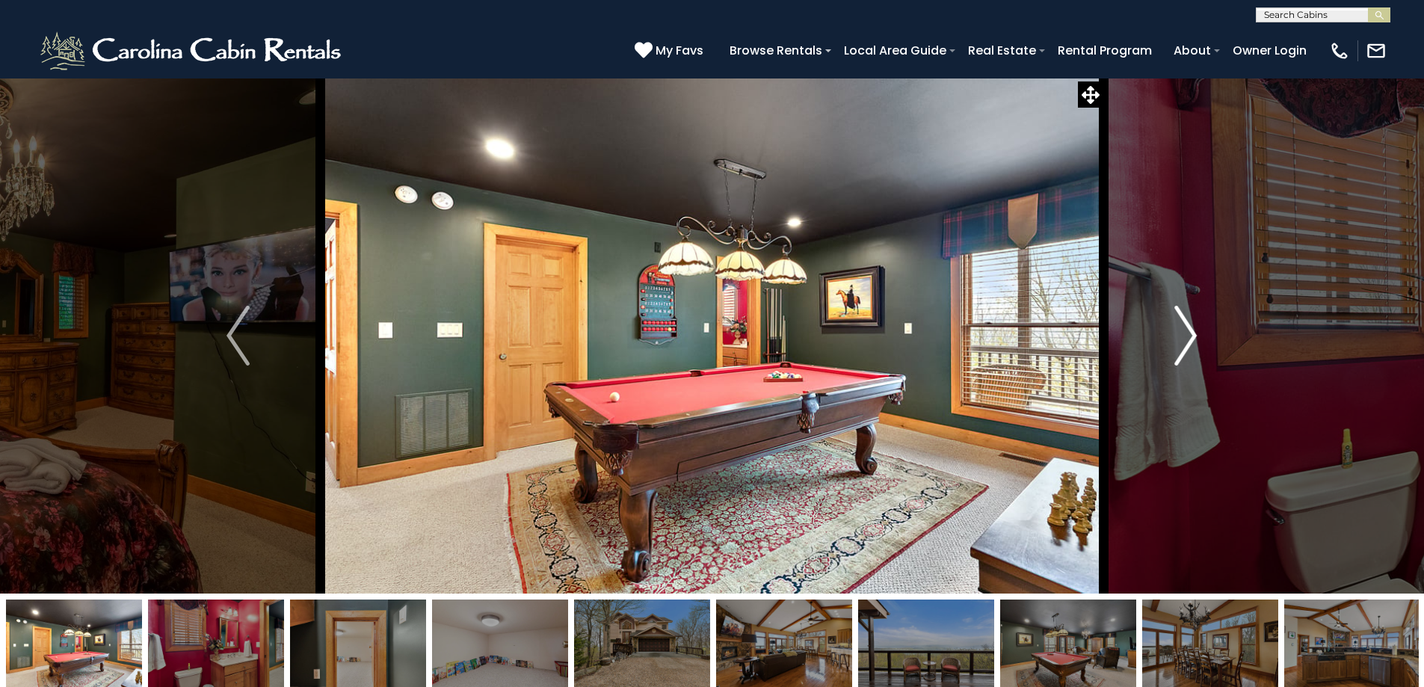
click at [1189, 341] on img "Next" at bounding box center [1185, 336] width 22 height 60
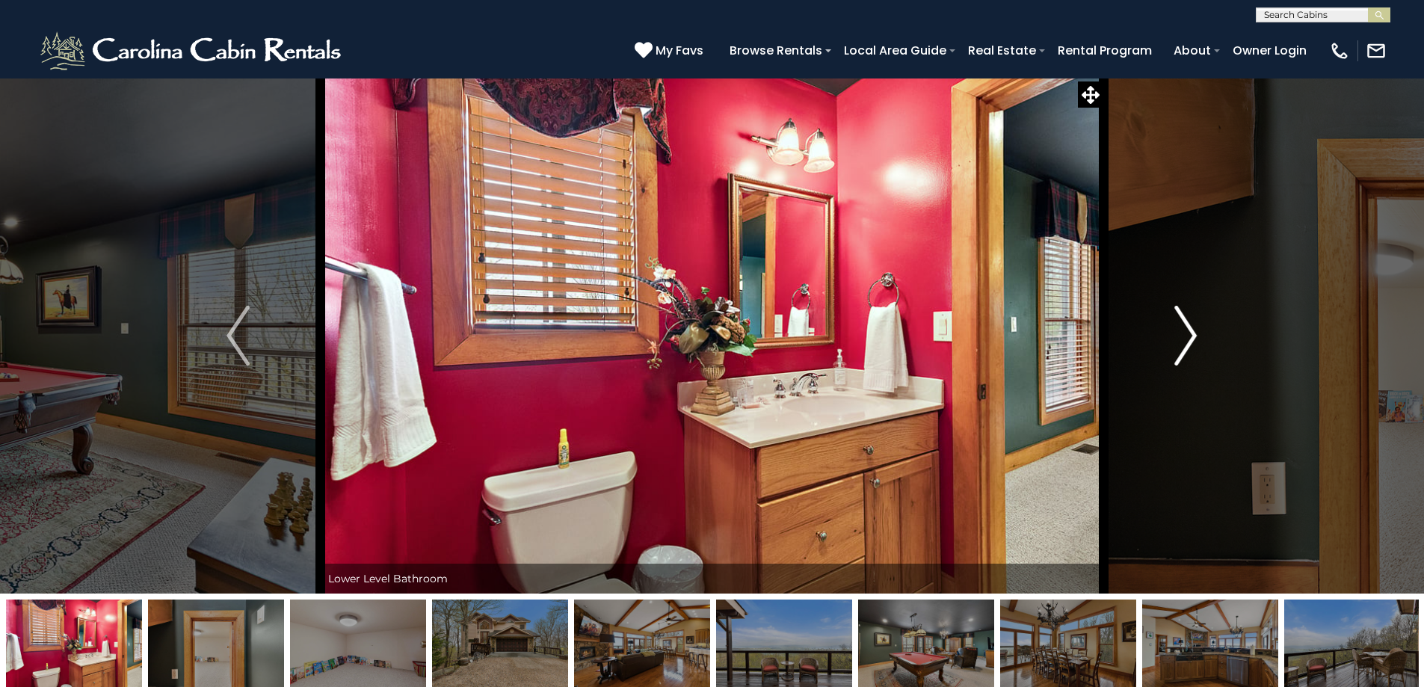
click at [1189, 341] on img "Next" at bounding box center [1185, 336] width 22 height 60
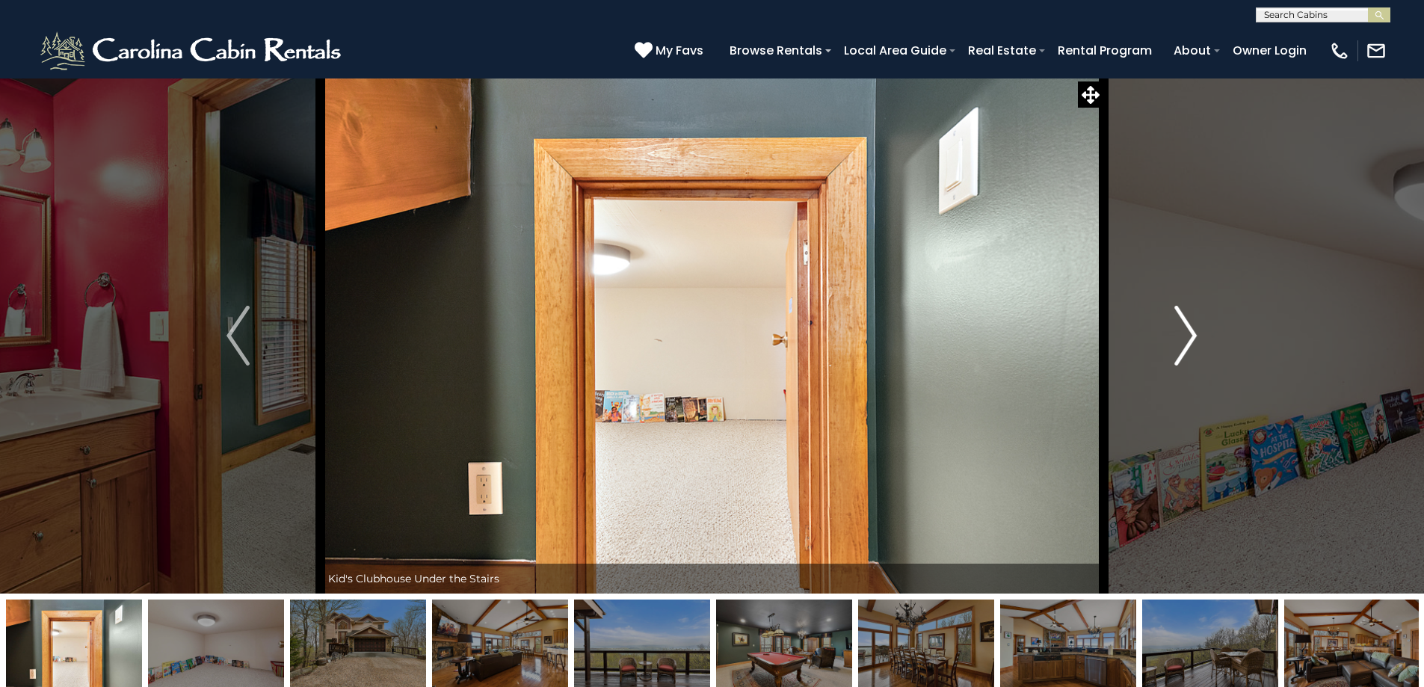
click at [1189, 341] on img "Next" at bounding box center [1185, 336] width 22 height 60
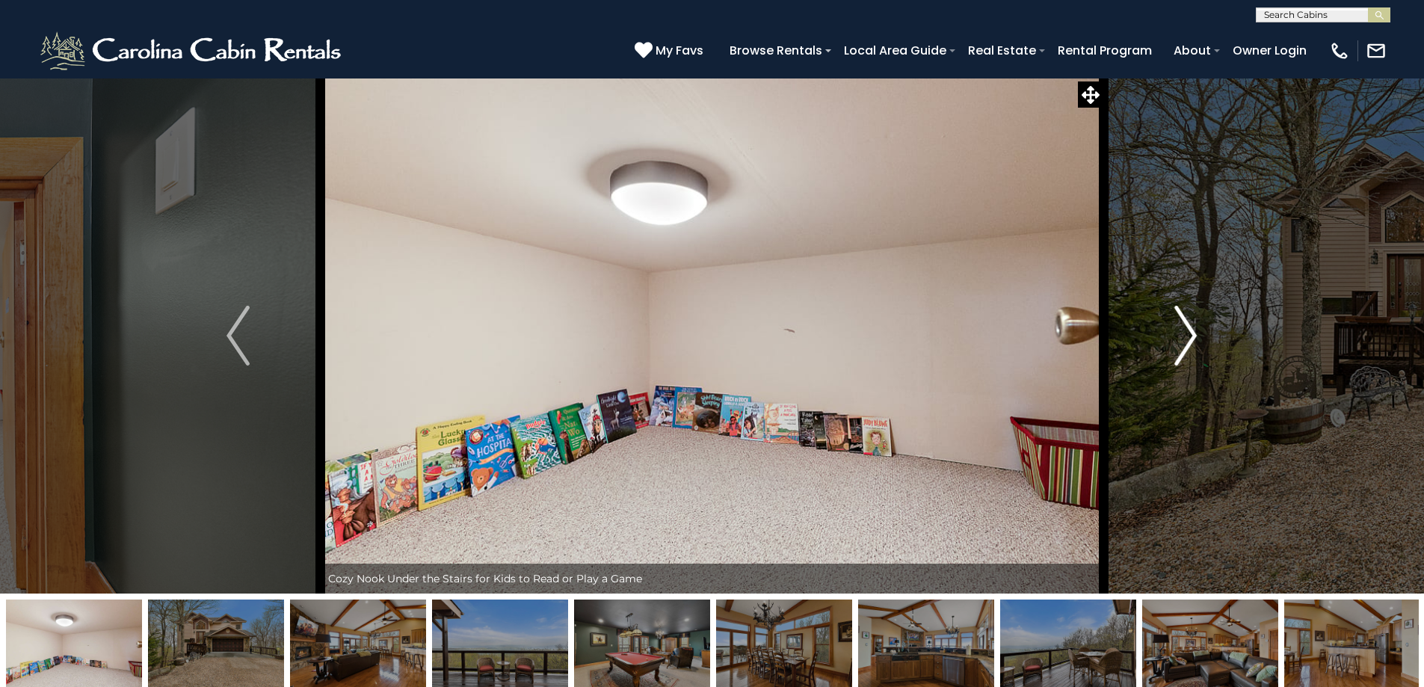
click at [1189, 341] on img "Next" at bounding box center [1185, 336] width 22 height 60
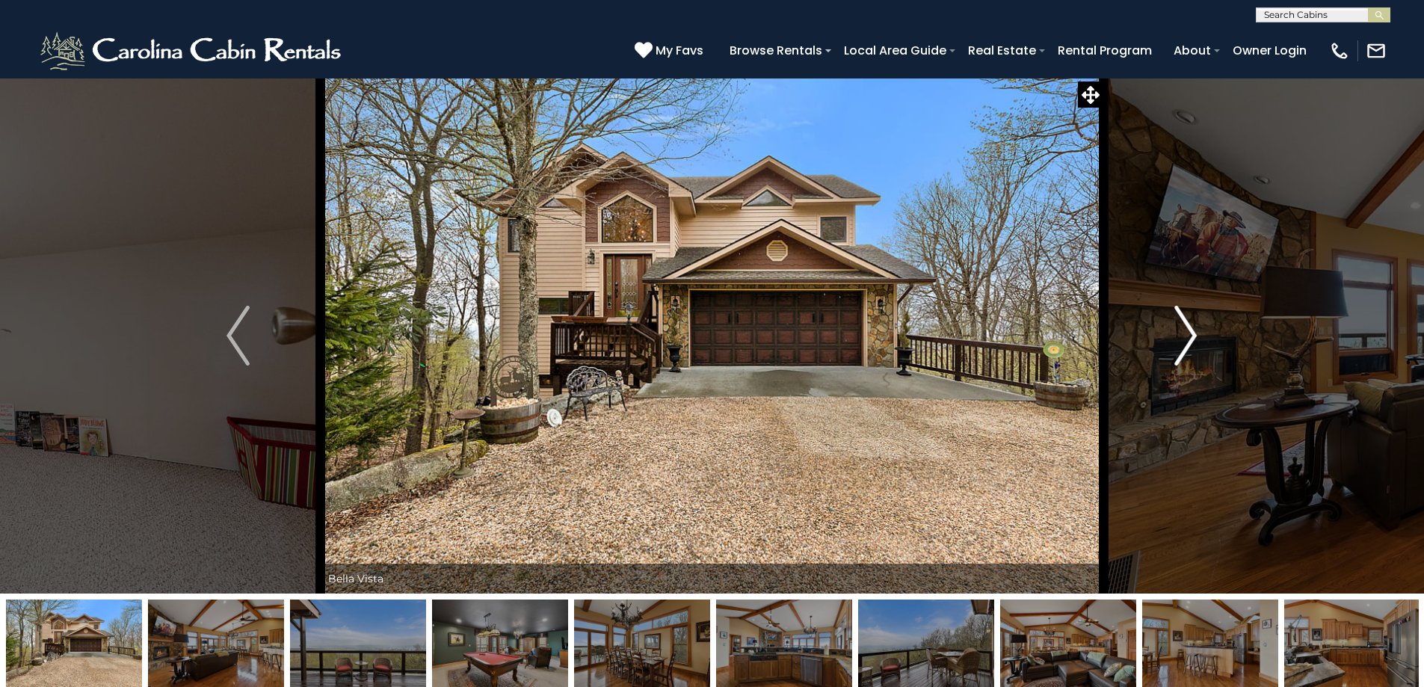
click at [1189, 341] on img "Next" at bounding box center [1185, 336] width 22 height 60
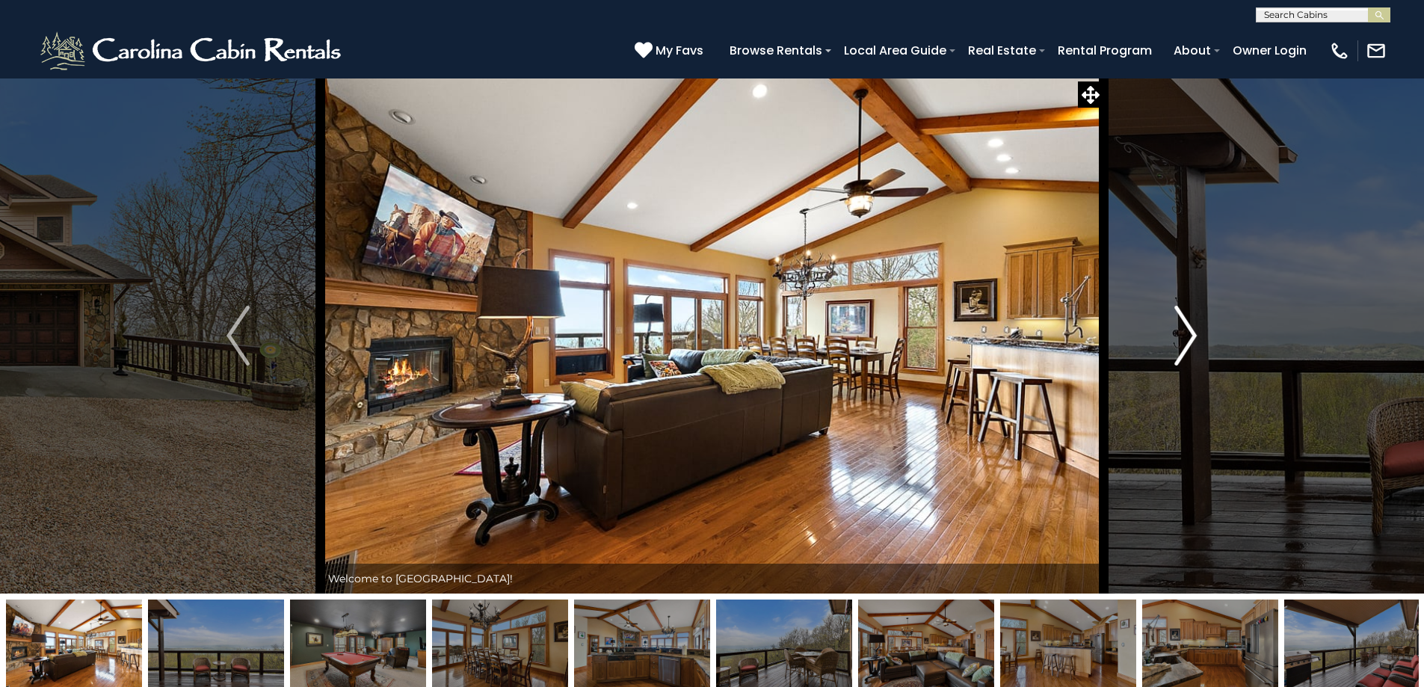
click at [1189, 341] on img "Next" at bounding box center [1185, 336] width 22 height 60
